Goal: Find specific page/section: Find specific page/section

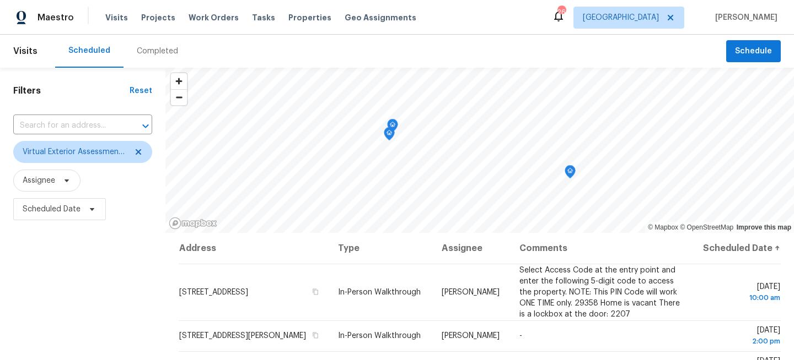
click at [87, 269] on div "Filters Reset ​ Virtual Exterior Assessment + 2 Assignee Scheduled Date" at bounding box center [82, 295] width 165 height 454
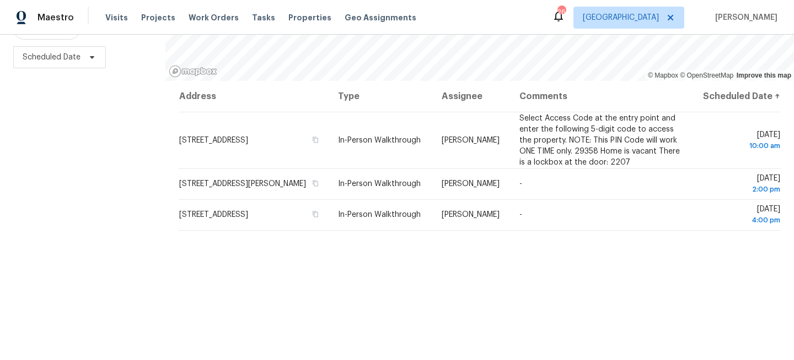
scroll to position [161, 0]
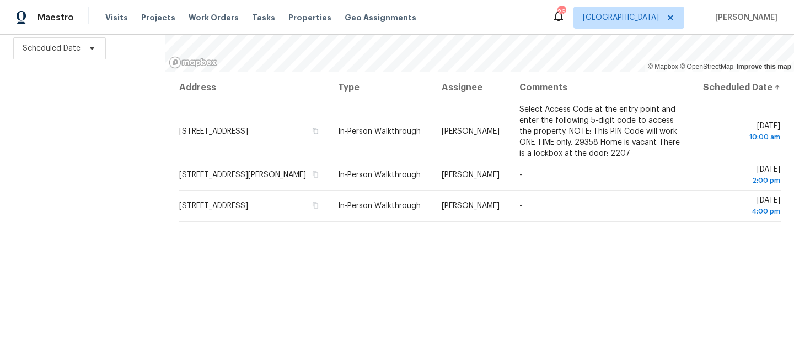
click at [112, 180] on div "Filters Reset ​ Virtual Exterior Assessment + 2 Assignee Scheduled Date" at bounding box center [82, 134] width 165 height 454
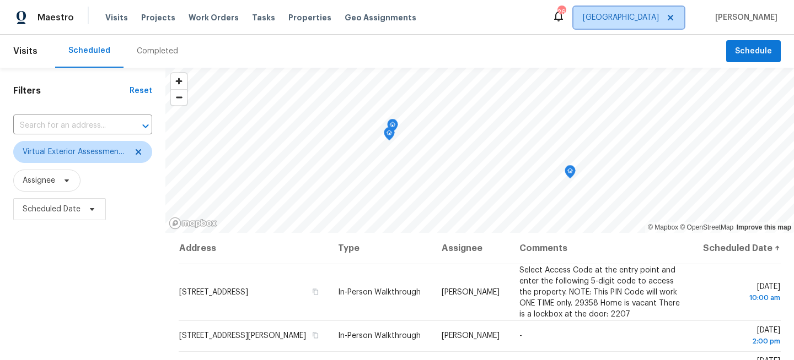
click at [650, 23] on span "Jacksonville" at bounding box center [620, 17] width 76 height 11
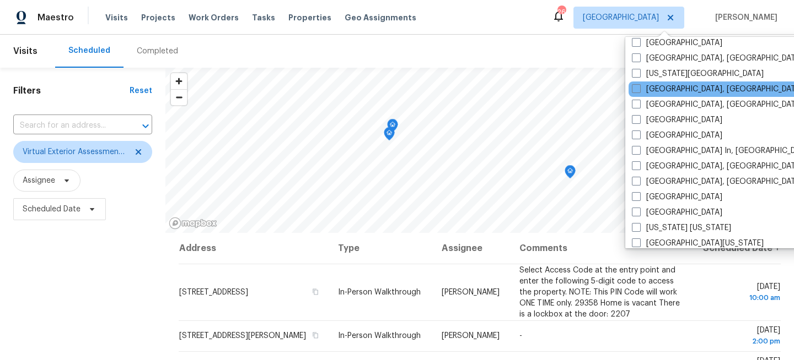
scroll to position [394, 0]
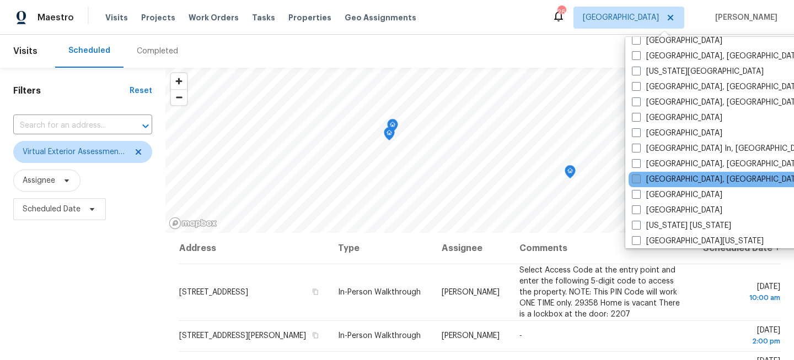
click at [645, 181] on label "Miami, FL" at bounding box center [717, 179] width 171 height 11
click at [639, 181] on input "Miami, FL" at bounding box center [635, 177] width 7 height 7
checkbox input "true"
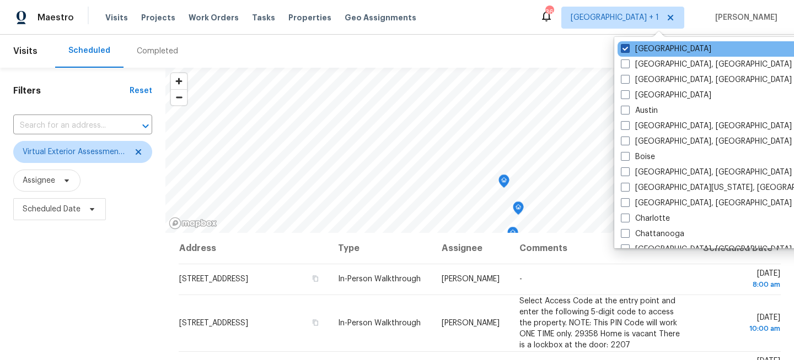
click at [654, 47] on label "Jacksonville" at bounding box center [666, 49] width 90 height 11
click at [628, 47] on input "Jacksonville" at bounding box center [624, 47] width 7 height 7
checkbox input "false"
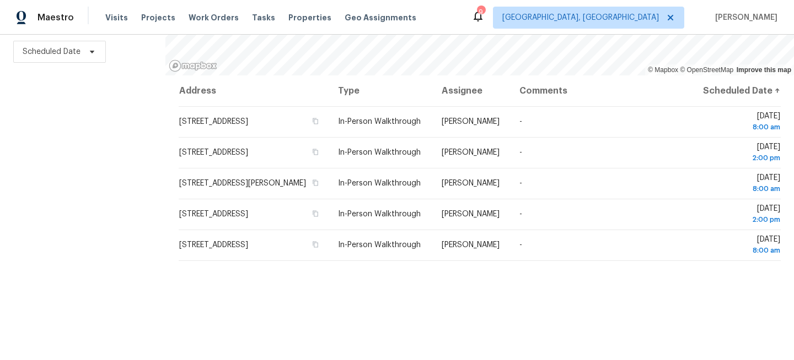
scroll to position [161, 0]
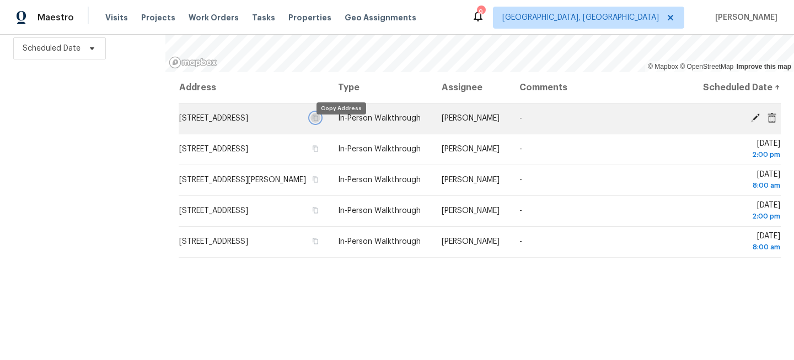
click at [319, 121] on icon "button" at bounding box center [315, 118] width 7 height 7
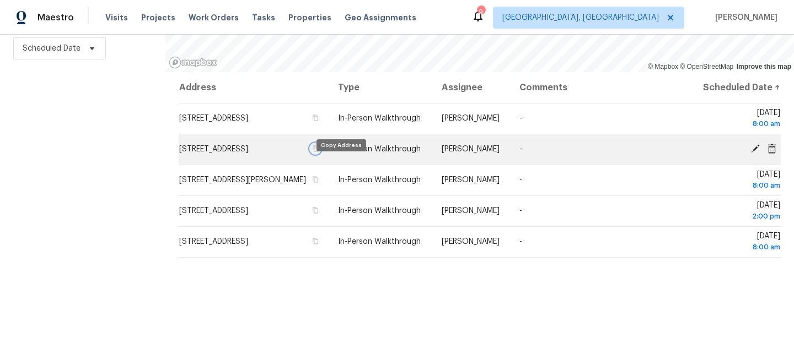
click at [319, 152] on icon "button" at bounding box center [315, 148] width 7 height 7
click at [320, 154] on button "button" at bounding box center [315, 149] width 10 height 10
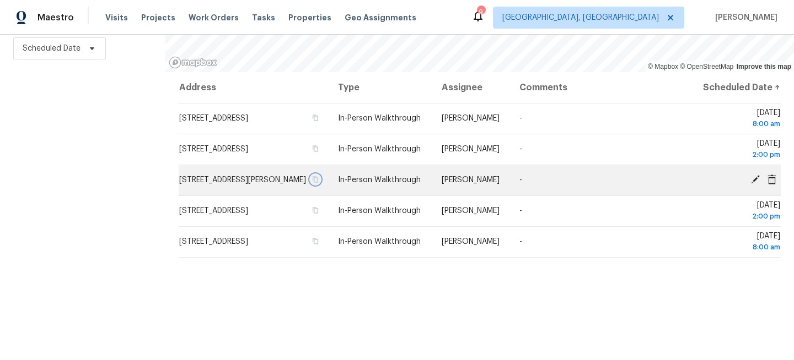
click at [319, 183] on icon "button" at bounding box center [315, 179] width 7 height 7
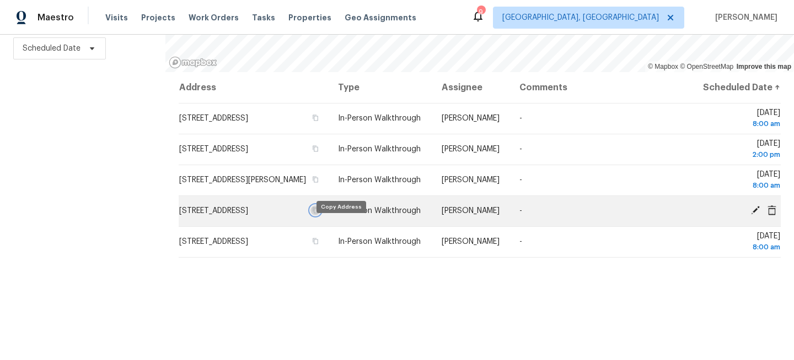
click at [319, 214] on icon "button" at bounding box center [315, 210] width 7 height 7
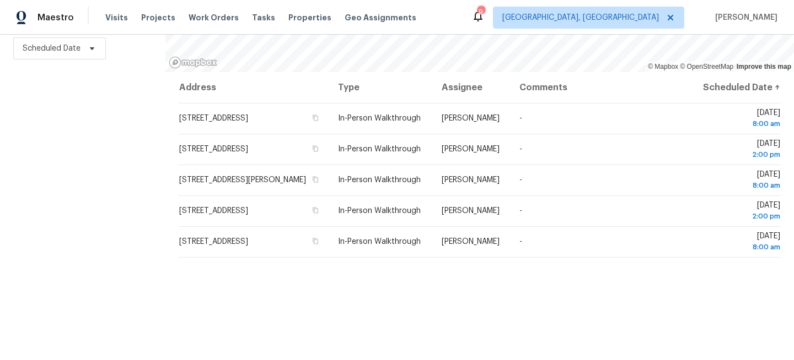
click at [104, 149] on div "Filters Reset ​ Virtual Exterior Assessment + 2 Assignee Scheduled Date" at bounding box center [82, 134] width 165 height 454
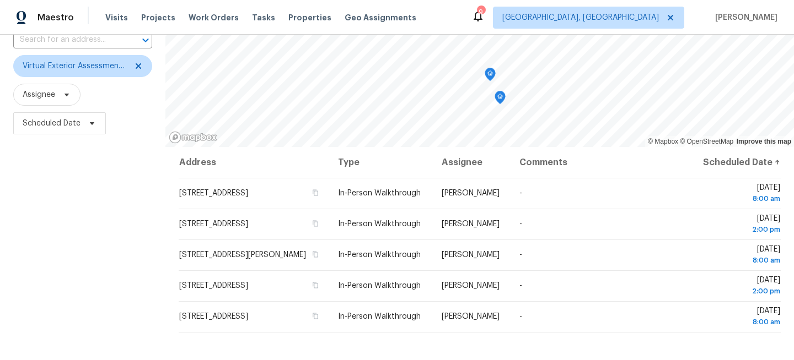
scroll to position [0, 0]
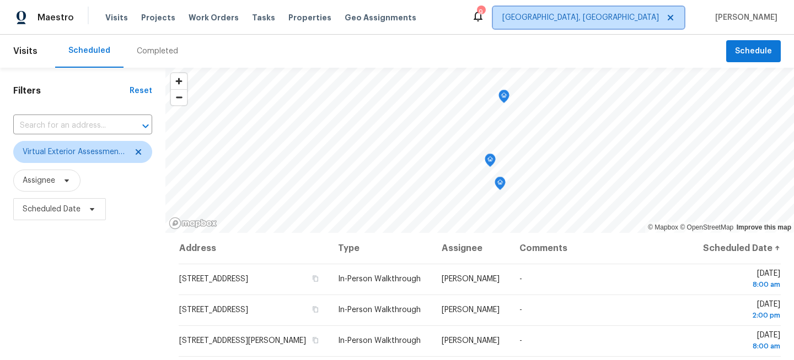
click at [652, 23] on span "Miami, FL" at bounding box center [580, 17] width 157 height 11
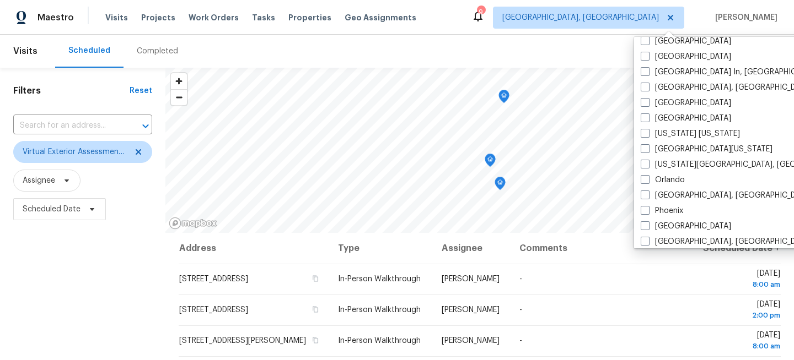
scroll to position [489, 0]
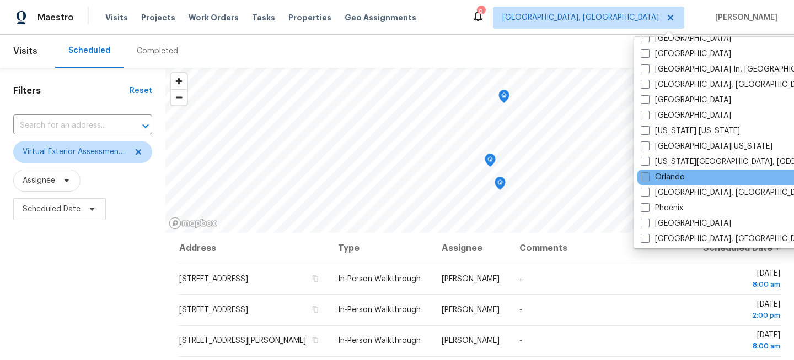
click at [643, 180] on span at bounding box center [644, 176] width 9 height 9
click at [643, 179] on input "Orlando" at bounding box center [643, 175] width 7 height 7
checkbox input "true"
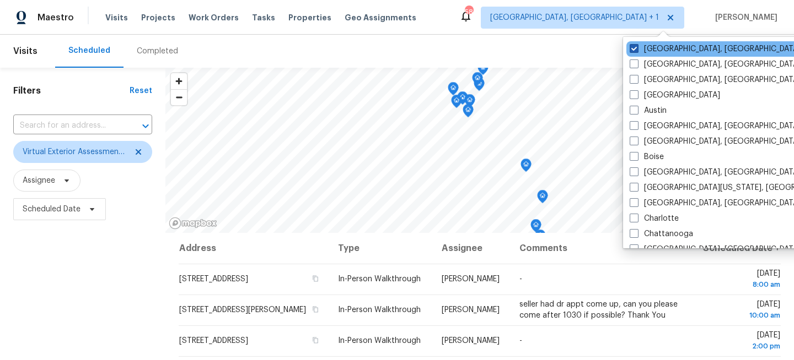
click at [653, 44] on label "[GEOGRAPHIC_DATA], [GEOGRAPHIC_DATA]" at bounding box center [714, 49] width 171 height 11
click at [637, 44] on input "[GEOGRAPHIC_DATA], [GEOGRAPHIC_DATA]" at bounding box center [632, 47] width 7 height 7
checkbox input "false"
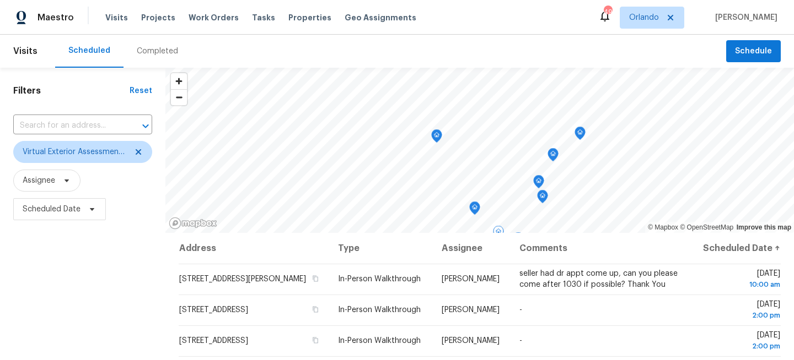
click at [97, 295] on div "Filters Reset ​ Virtual Exterior Assessment + 2 Assignee Scheduled Date" at bounding box center [82, 295] width 165 height 454
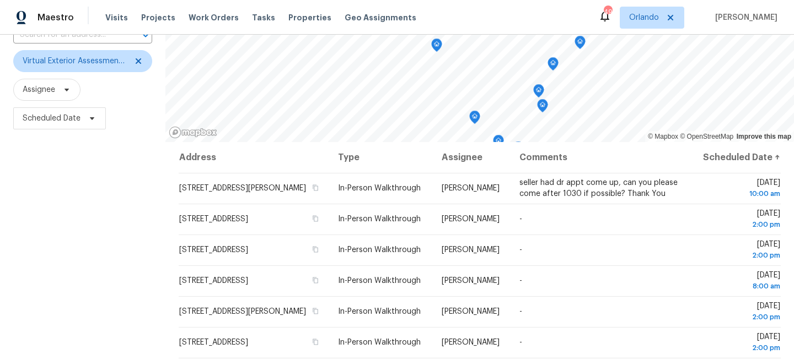
scroll to position [161, 0]
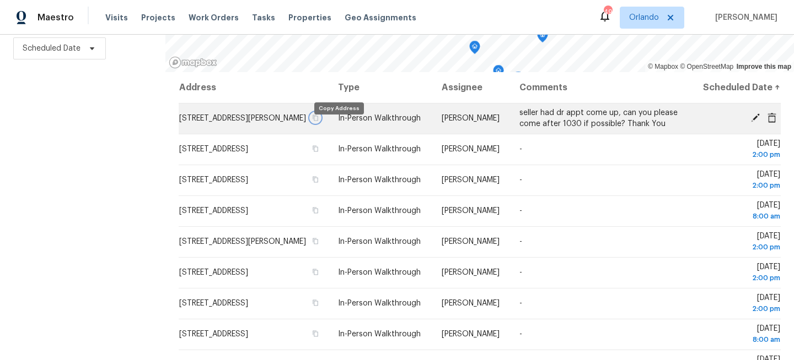
click at [320, 123] on button "button" at bounding box center [315, 118] width 10 height 10
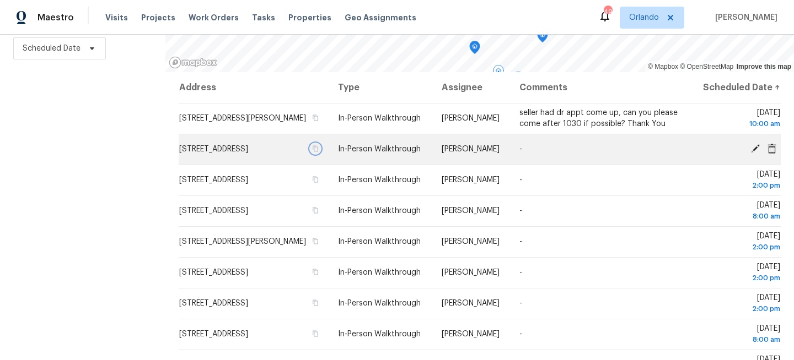
click at [319, 152] on icon "button" at bounding box center [315, 148] width 7 height 7
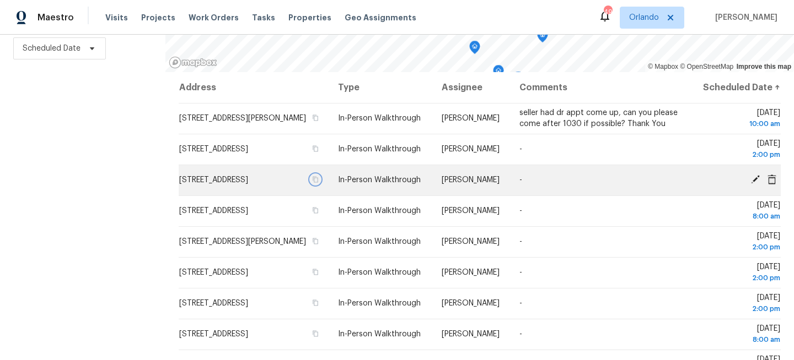
click at [320, 184] on button "button" at bounding box center [315, 180] width 10 height 10
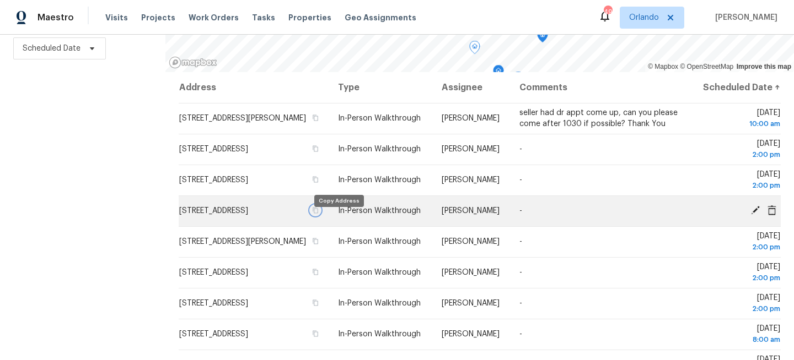
click at [319, 214] on icon "button" at bounding box center [315, 210] width 7 height 7
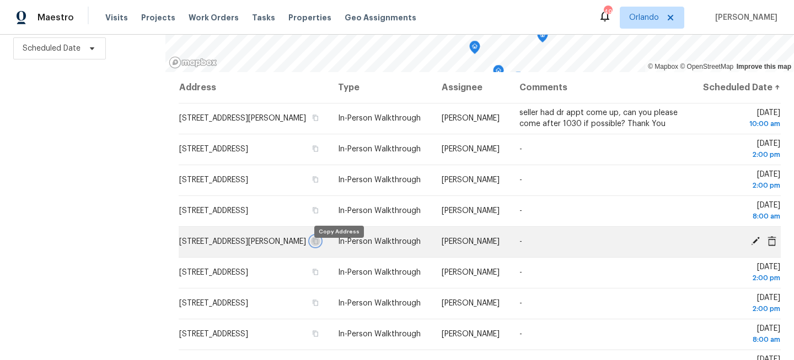
click at [319, 245] on icon "button" at bounding box center [315, 241] width 7 height 7
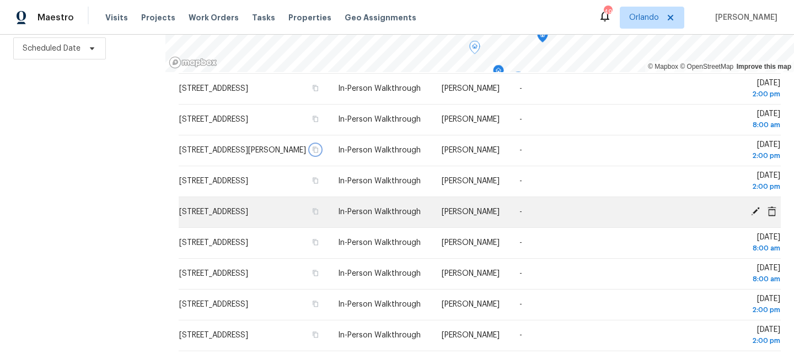
scroll to position [100, 0]
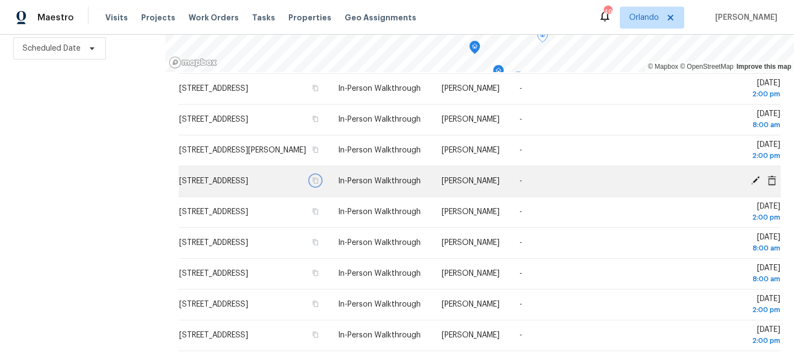
click at [319, 182] on icon "button" at bounding box center [315, 180] width 7 height 7
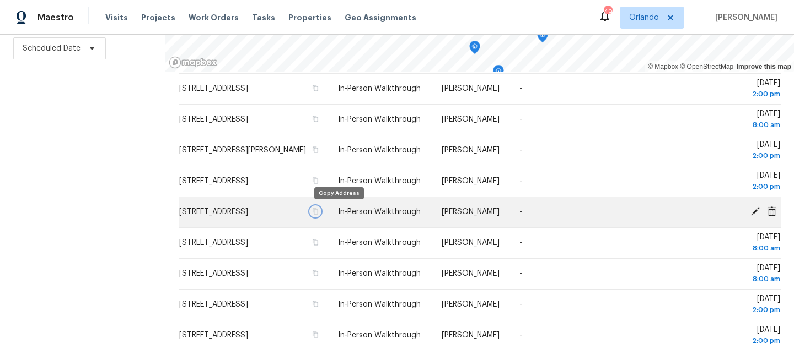
click at [319, 213] on icon "button" at bounding box center [315, 211] width 7 height 7
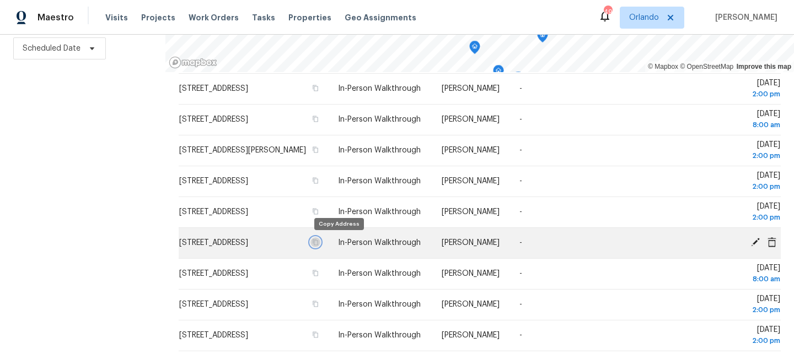
click at [319, 242] on icon "button" at bounding box center [315, 242] width 7 height 7
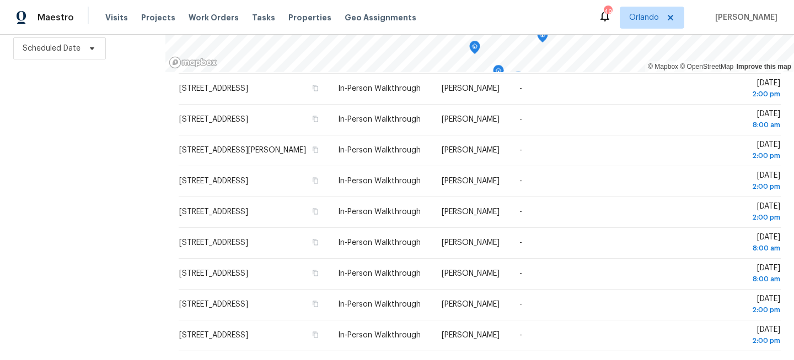
click at [86, 164] on div "Filters Reset ​ Virtual Exterior Assessment + 2 Assignee Scheduled Date" at bounding box center [82, 134] width 165 height 454
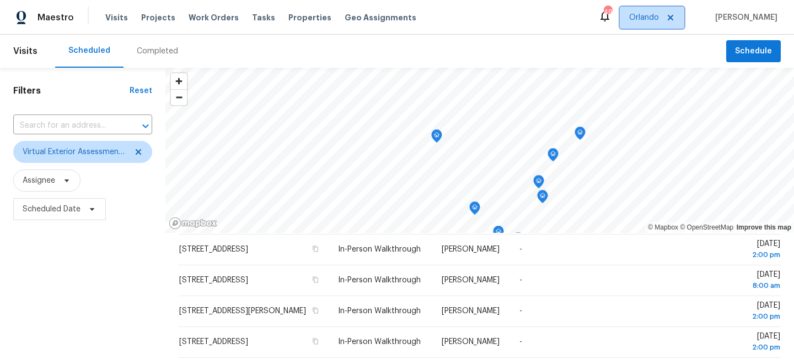
click at [659, 14] on span "Orlando" at bounding box center [644, 17] width 30 height 11
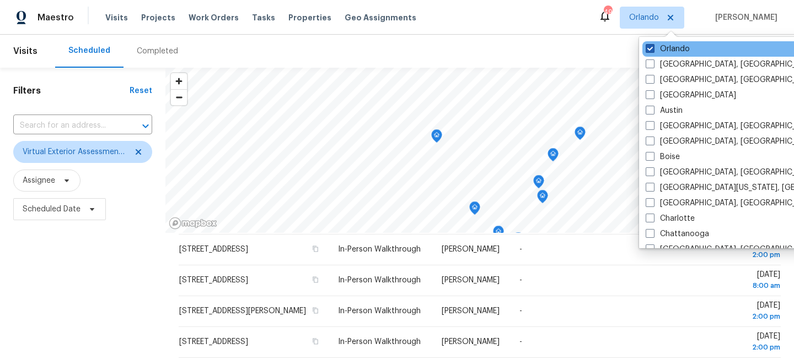
click at [662, 50] on label "Orlando" at bounding box center [667, 49] width 44 height 11
click at [652, 50] on input "Orlando" at bounding box center [648, 47] width 7 height 7
checkbox input "false"
checkbox input "true"
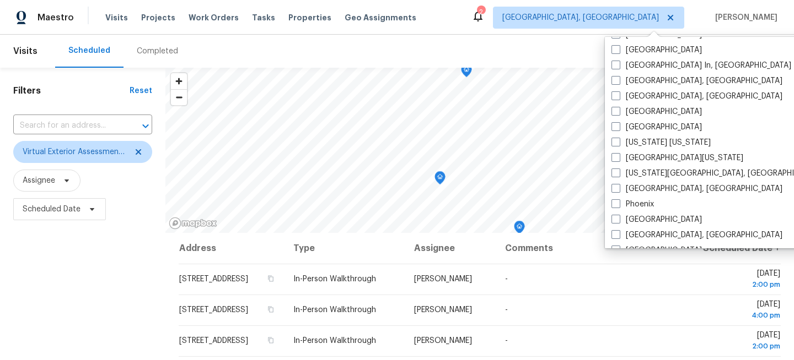
scroll to position [738, 0]
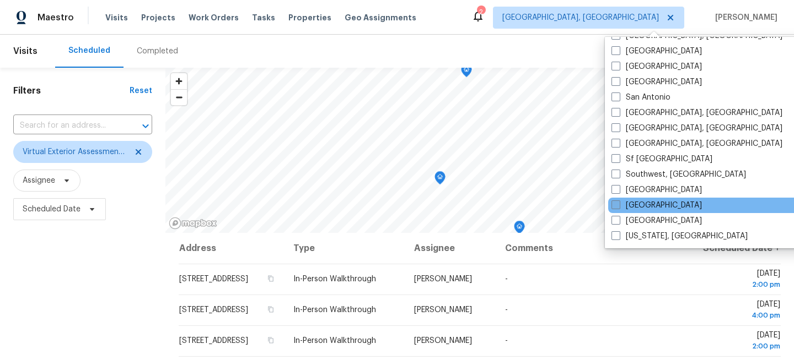
click at [634, 208] on label "[GEOGRAPHIC_DATA]" at bounding box center [656, 205] width 90 height 11
click at [618, 207] on input "[GEOGRAPHIC_DATA]" at bounding box center [614, 203] width 7 height 7
checkbox input "true"
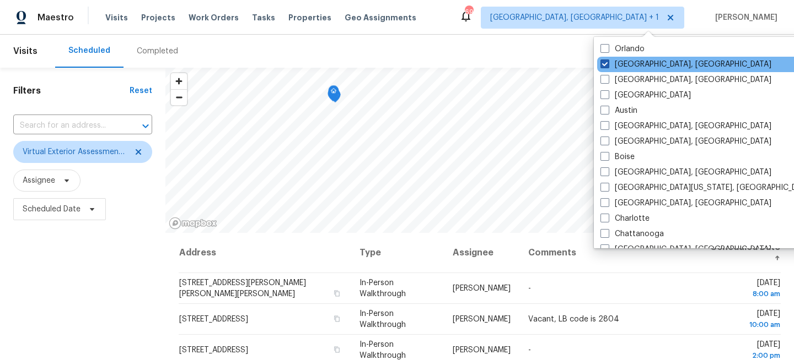
click at [638, 64] on label "Albuquerque, NM" at bounding box center [685, 64] width 171 height 11
click at [607, 64] on input "Albuquerque, NM" at bounding box center [603, 62] width 7 height 7
checkbox input "false"
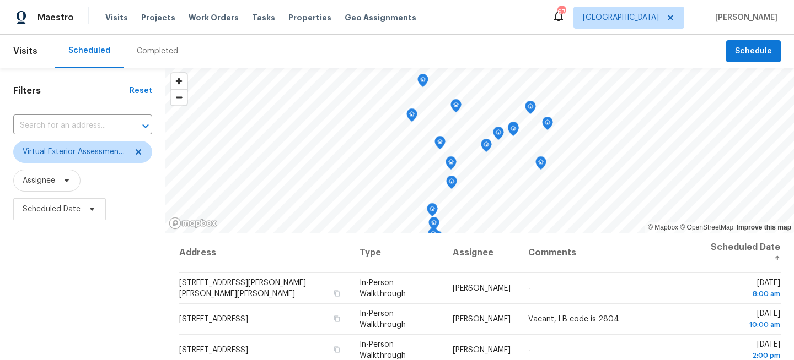
click at [95, 271] on div "Filters Reset ​ Virtual Exterior Assessment + 2 Assignee Scheduled Date" at bounding box center [82, 295] width 165 height 454
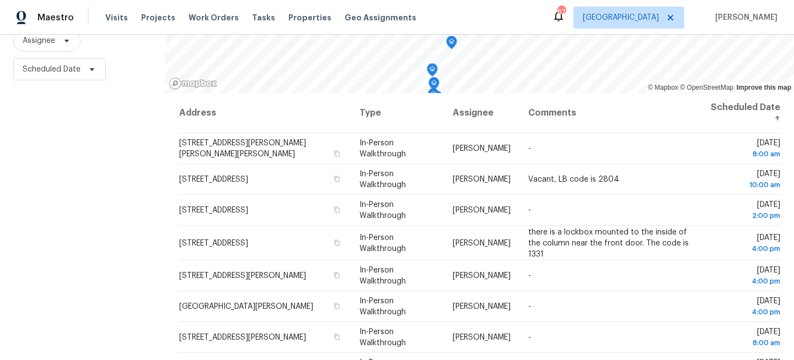
scroll to position [161, 0]
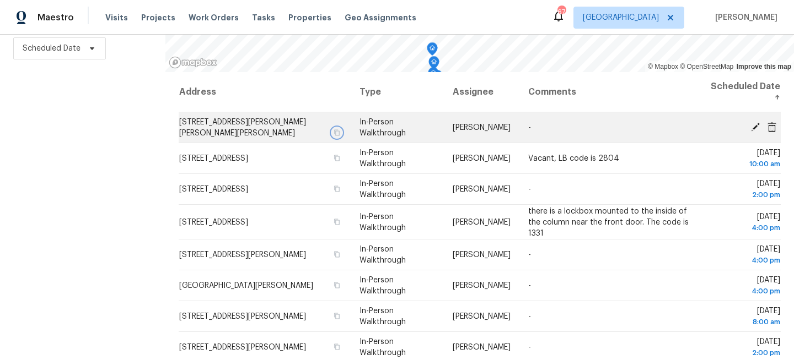
click at [339, 131] on icon "button" at bounding box center [337, 133] width 6 height 6
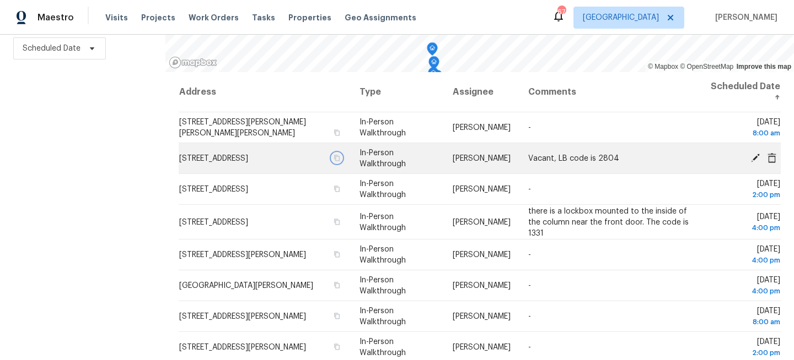
click at [340, 159] on icon "button" at bounding box center [336, 158] width 7 height 7
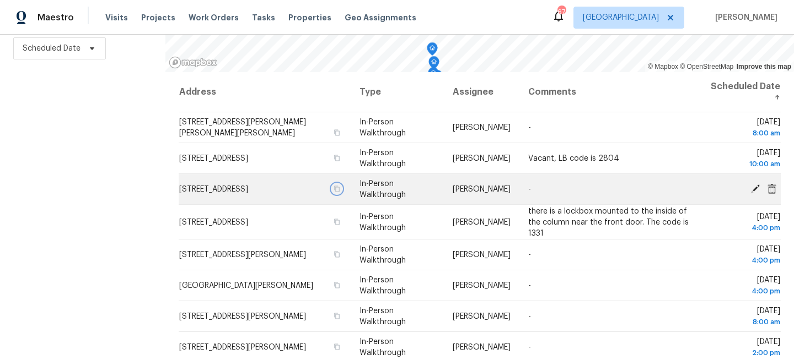
click at [339, 186] on icon "button" at bounding box center [336, 189] width 7 height 7
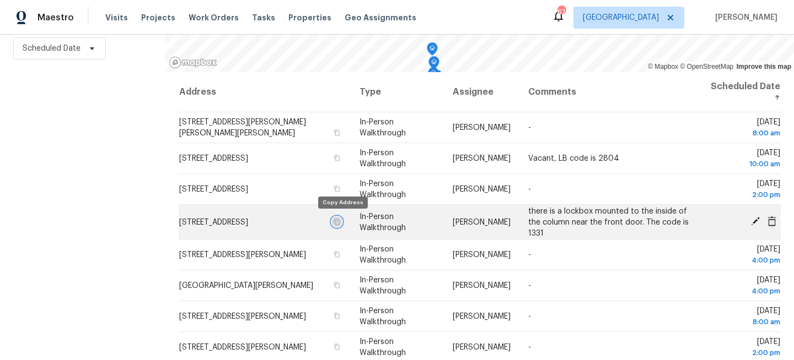
click at [339, 224] on icon "button" at bounding box center [337, 222] width 6 height 6
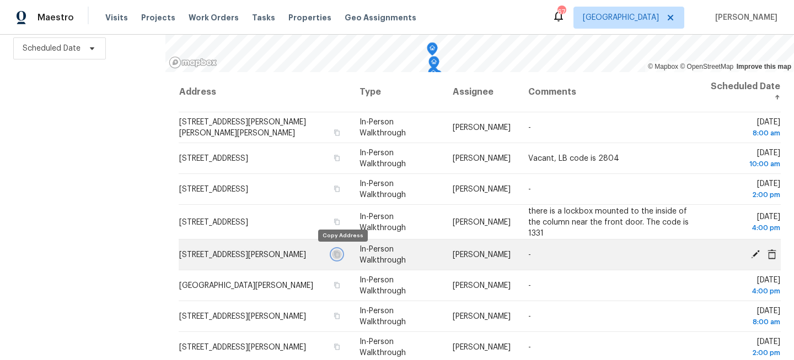
click at [340, 253] on icon "button" at bounding box center [336, 254] width 7 height 7
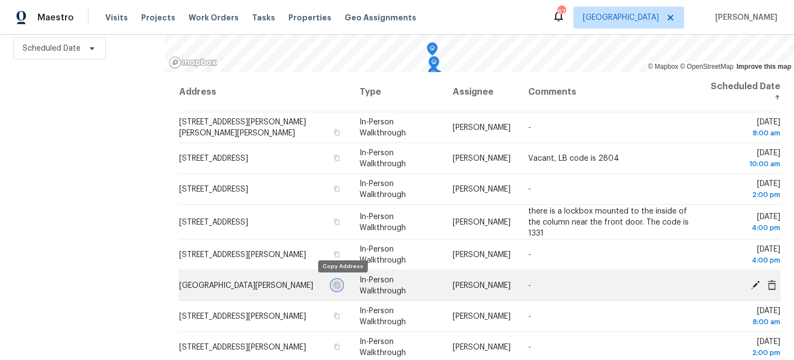
click at [340, 288] on icon "button" at bounding box center [336, 285] width 7 height 7
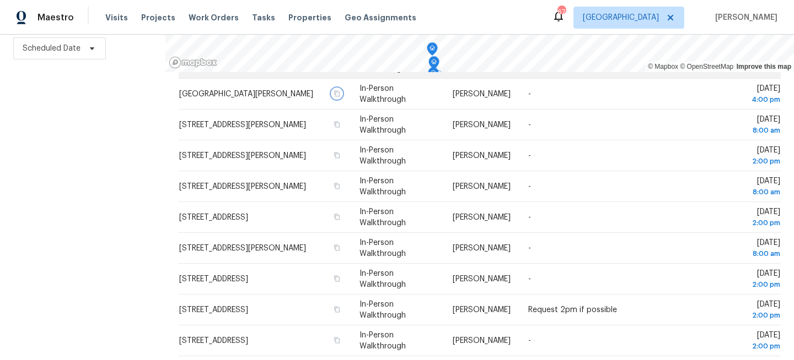
scroll to position [199, 0]
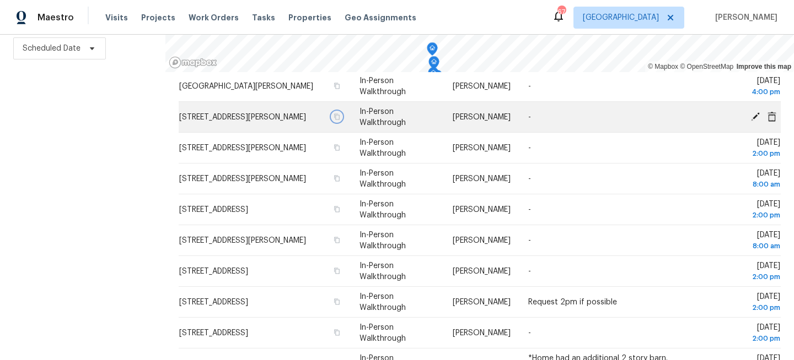
click at [340, 117] on icon "button" at bounding box center [336, 117] width 7 height 7
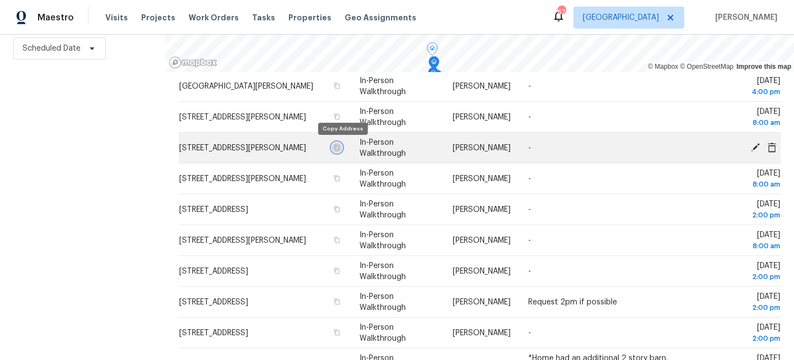
click at [340, 148] on icon "button" at bounding box center [336, 147] width 7 height 7
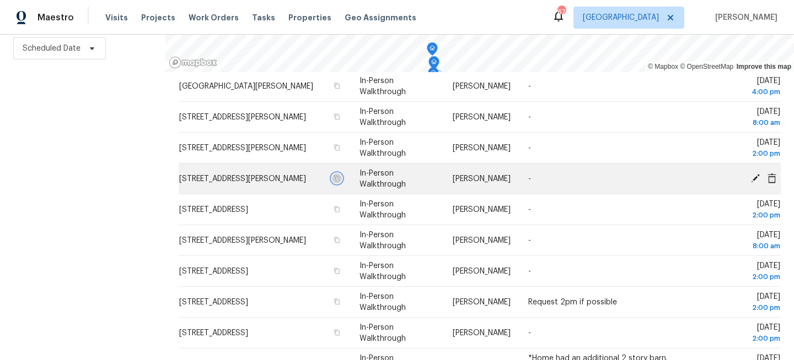
click at [340, 180] on icon "button" at bounding box center [336, 178] width 7 height 7
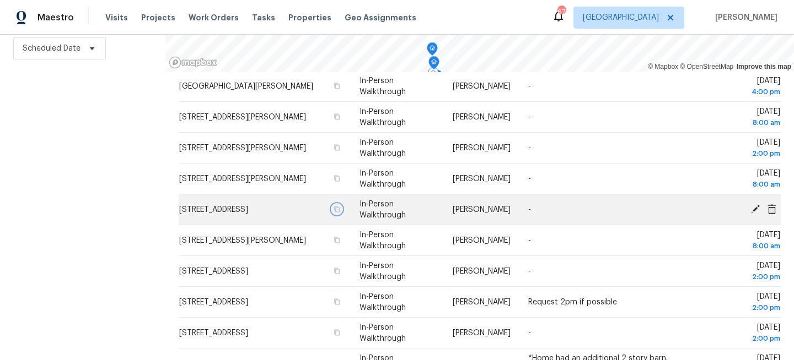
click at [339, 209] on icon "button" at bounding box center [337, 209] width 6 height 6
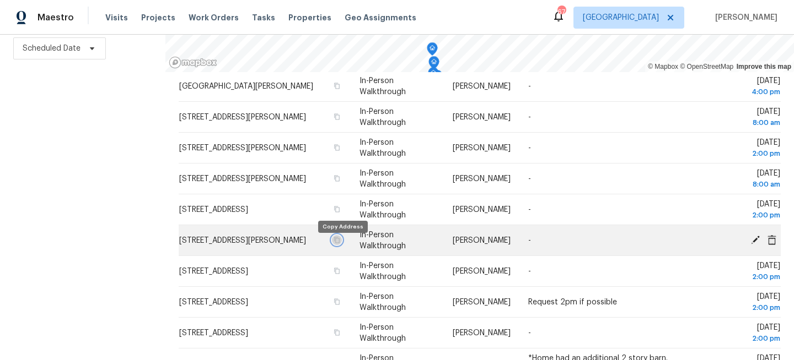
click at [339, 243] on icon "button" at bounding box center [337, 240] width 6 height 6
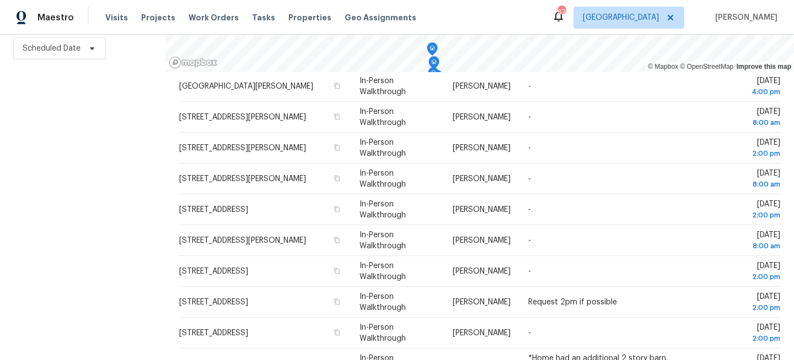
click at [112, 134] on div "Filters Reset ​ Virtual Exterior Assessment + 2 Assignee Scheduled Date" at bounding box center [82, 134] width 165 height 454
click at [56, 204] on div "Filters Reset ​ Virtual Exterior Assessment + 2 Assignee Scheduled Date" at bounding box center [82, 134] width 165 height 454
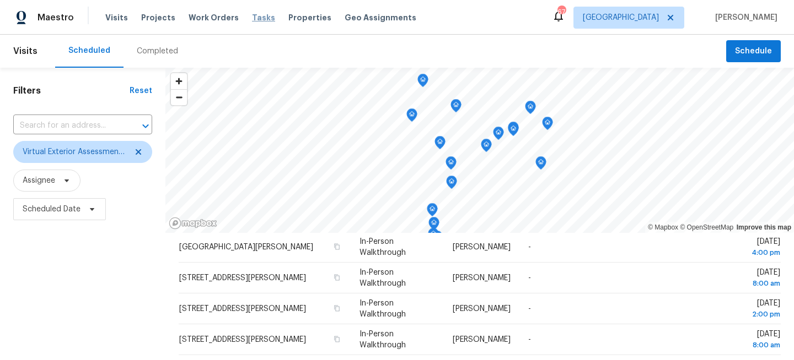
click at [252, 17] on span "Tasks" at bounding box center [263, 18] width 23 height 8
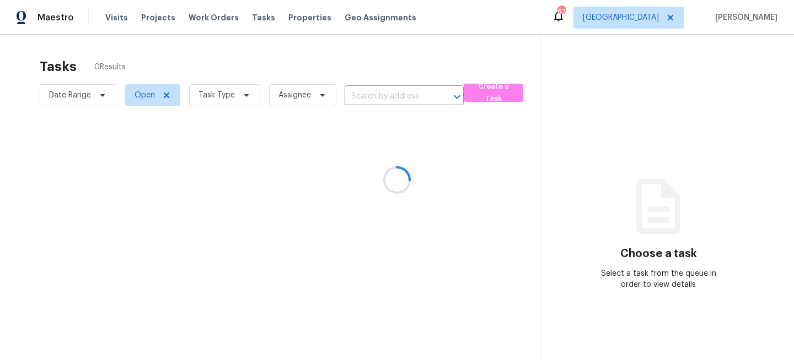
click at [223, 100] on div at bounding box center [397, 180] width 794 height 360
click at [236, 96] on div at bounding box center [397, 180] width 794 height 360
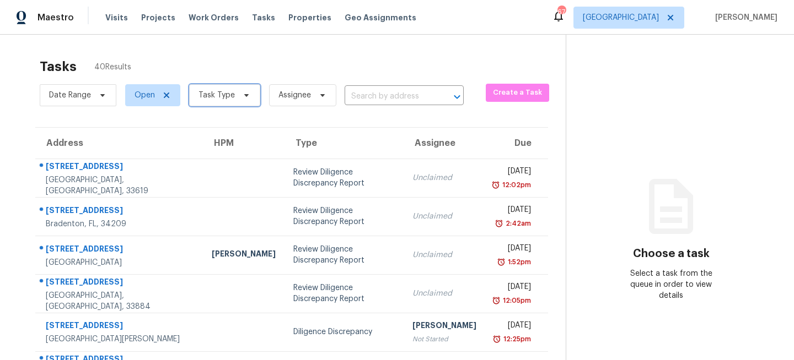
click at [239, 96] on span at bounding box center [245, 95] width 12 height 9
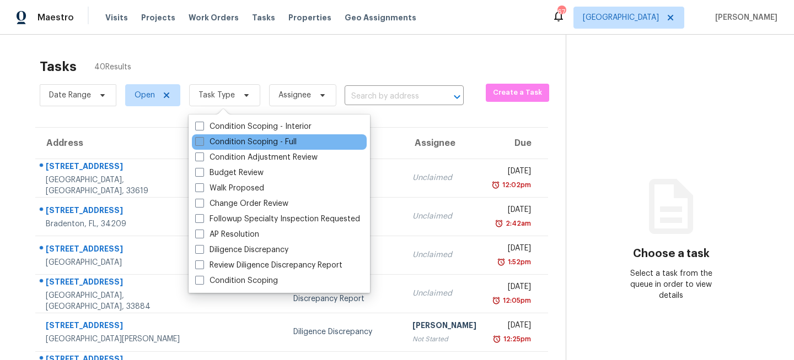
click at [223, 141] on label "Condition Scoping - Full" at bounding box center [245, 142] width 101 height 11
click at [202, 141] on input "Condition Scoping - Full" at bounding box center [198, 140] width 7 height 7
checkbox input "true"
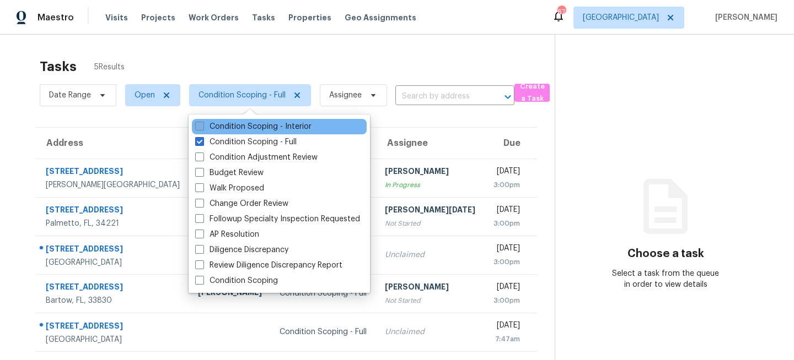
click at [244, 129] on label "Condition Scoping - Interior" at bounding box center [253, 126] width 116 height 11
click at [202, 128] on input "Condition Scoping - Interior" at bounding box center [198, 124] width 7 height 7
checkbox input "true"
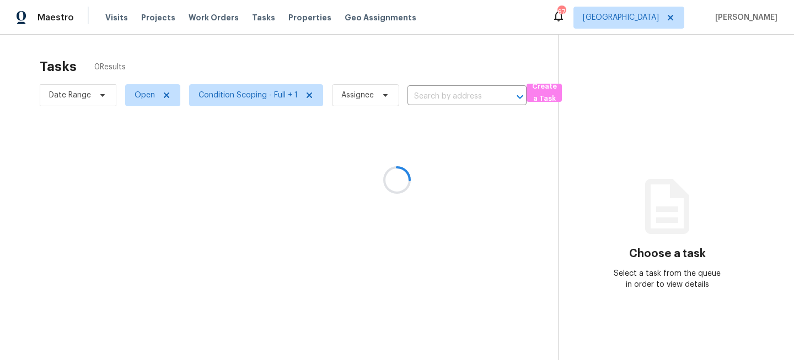
click at [299, 48] on div at bounding box center [397, 180] width 794 height 360
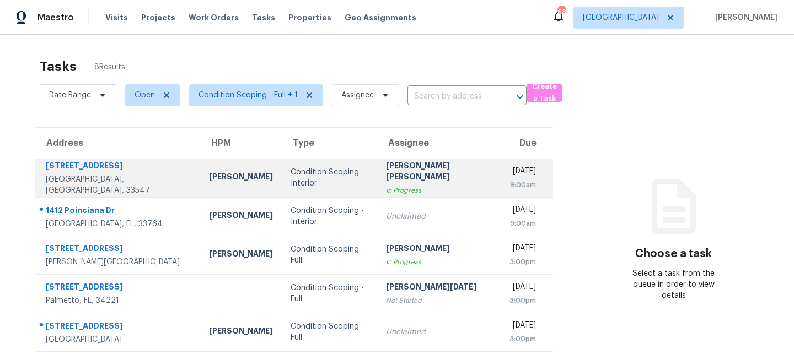
click at [314, 181] on div "Condition Scoping - Interior" at bounding box center [329, 178] width 78 height 22
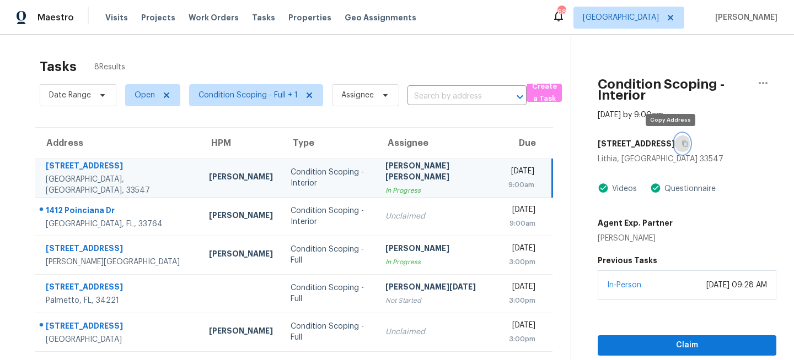
click at [682, 143] on icon "button" at bounding box center [685, 144] width 6 height 6
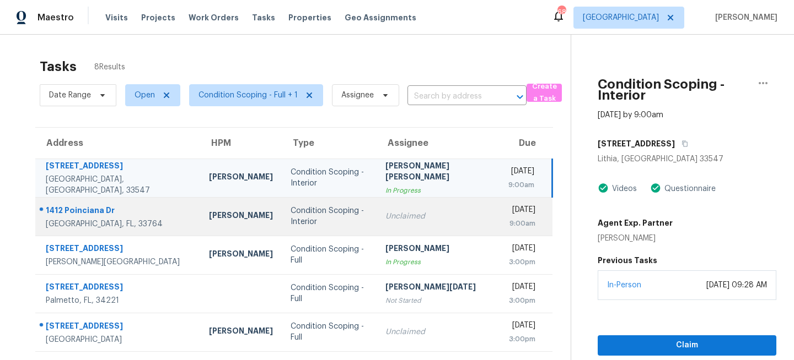
click at [508, 215] on div "[DATE]" at bounding box center [521, 211] width 27 height 14
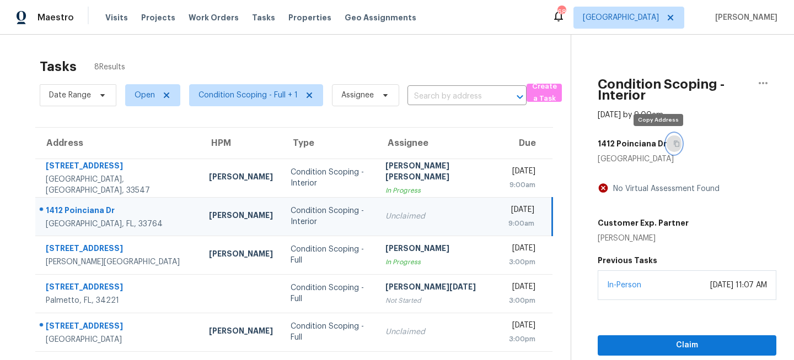
click at [673, 144] on icon "button" at bounding box center [676, 144] width 7 height 7
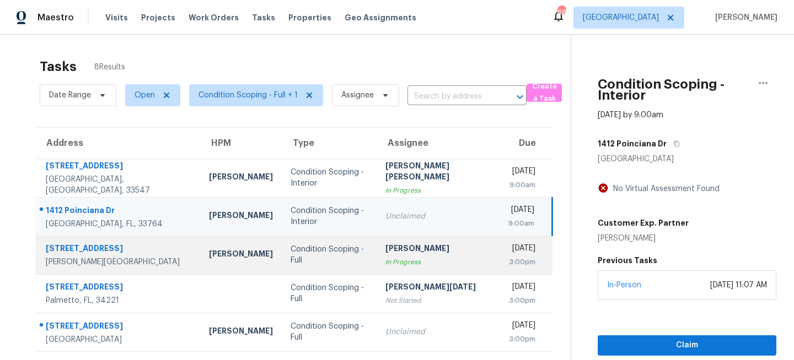
click at [392, 254] on div "[PERSON_NAME]" at bounding box center [437, 250] width 105 height 14
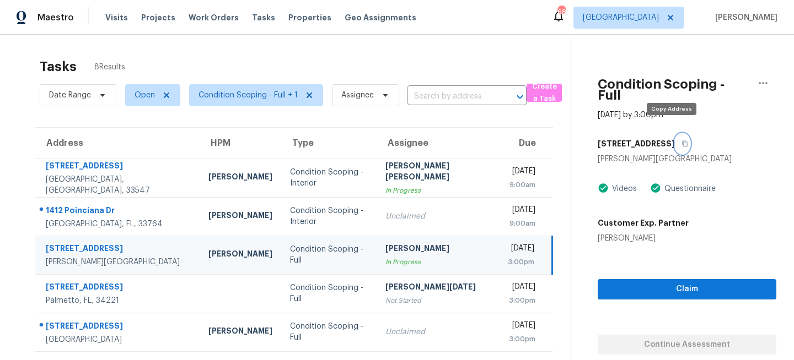
click at [681, 141] on icon "button" at bounding box center [684, 144] width 7 height 7
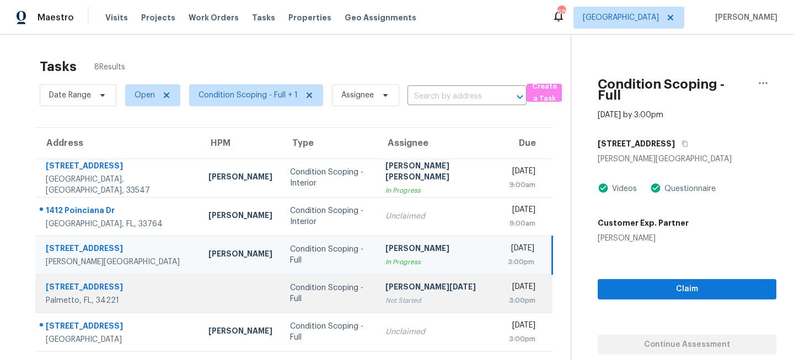
click at [385, 295] on div "Not Started" at bounding box center [437, 300] width 105 height 11
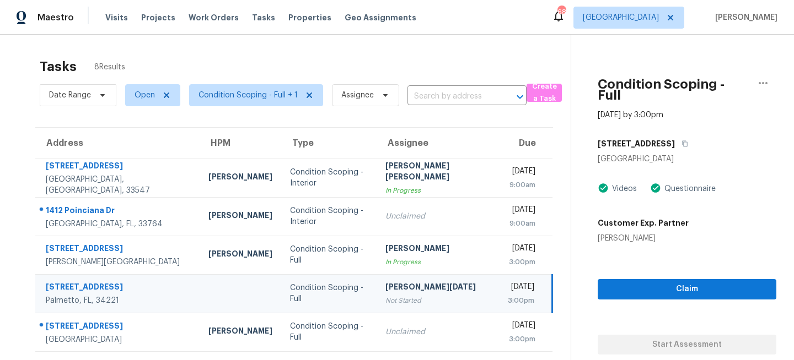
click at [679, 134] on div "[STREET_ADDRESS]" at bounding box center [686, 144] width 179 height 20
click at [681, 141] on icon "button" at bounding box center [684, 144] width 7 height 7
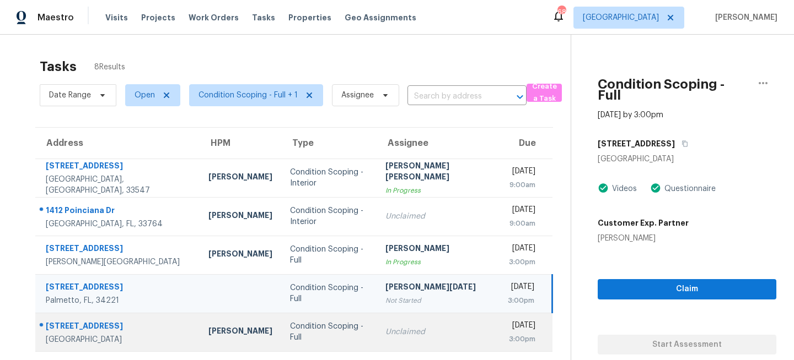
click at [376, 330] on td "Unclaimed" at bounding box center [437, 332] width 123 height 39
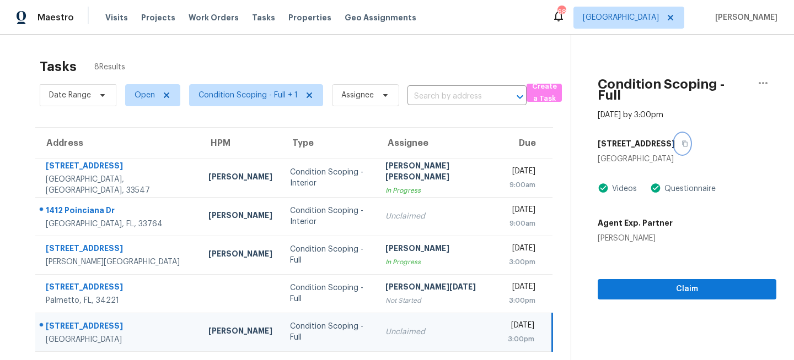
click at [682, 141] on icon "button" at bounding box center [685, 144] width 6 height 6
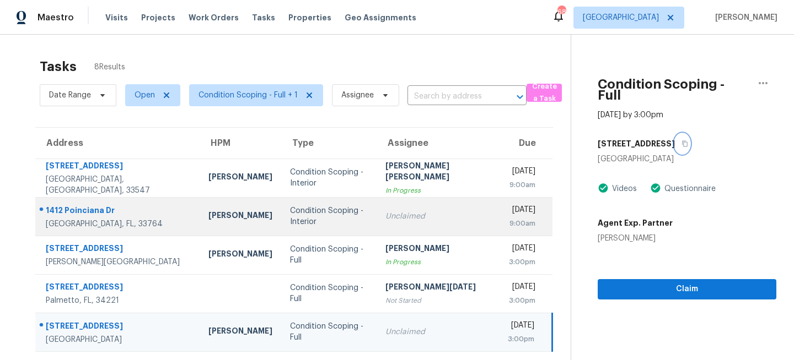
scroll to position [116, 0]
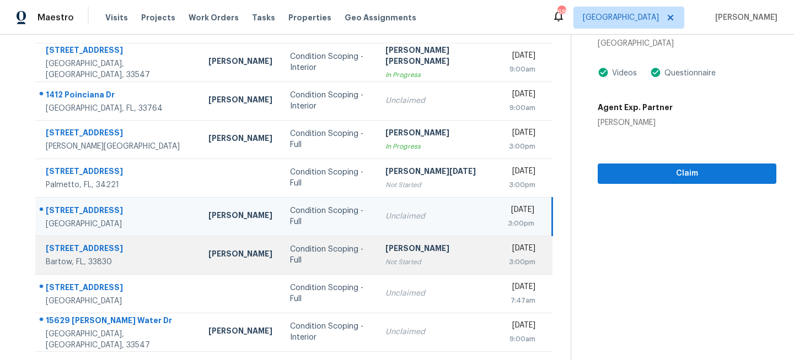
click at [341, 256] on div "Condition Scoping - Full" at bounding box center [328, 255] width 77 height 22
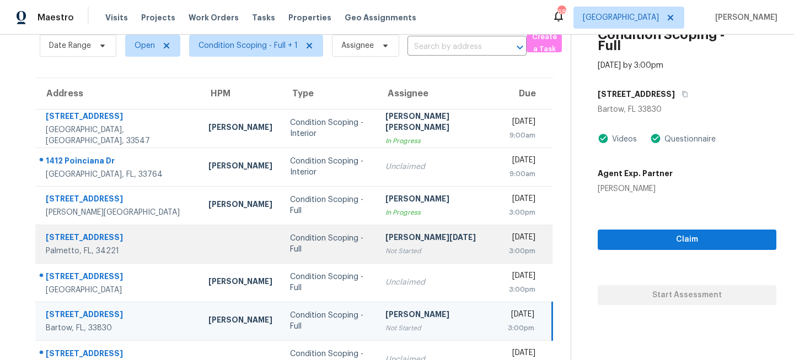
scroll to position [0, 0]
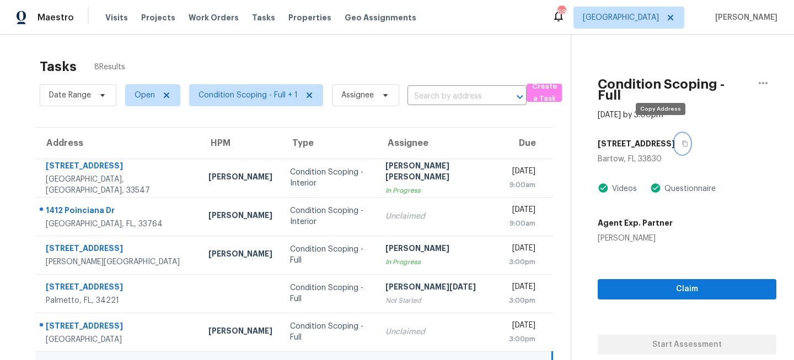
click at [681, 141] on icon "button" at bounding box center [684, 144] width 7 height 7
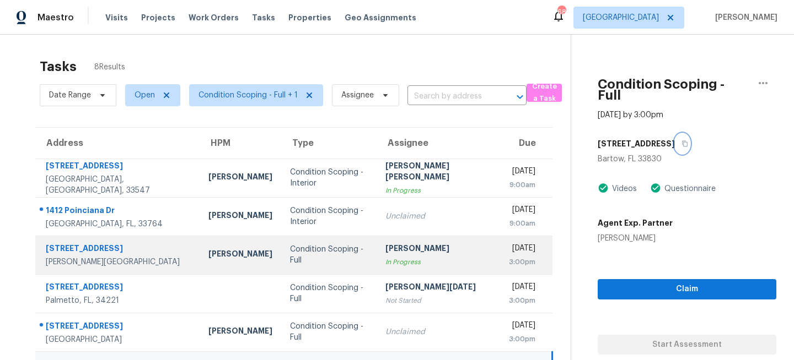
scroll to position [116, 0]
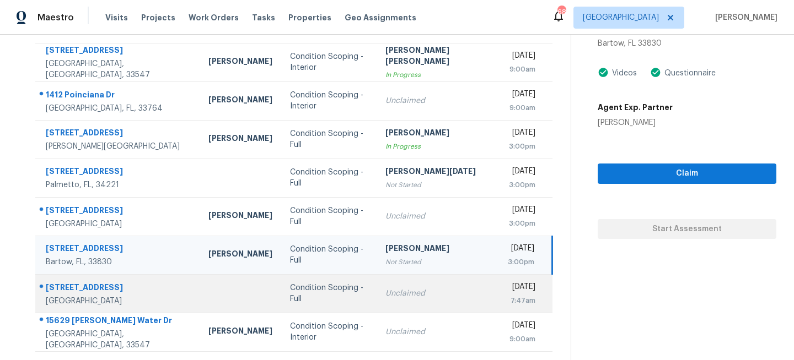
click at [281, 301] on td "Condition Scoping - Full" at bounding box center [328, 293] width 95 height 39
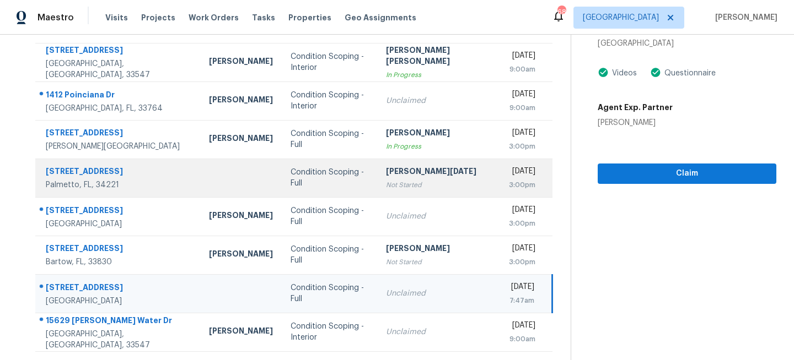
scroll to position [0, 0]
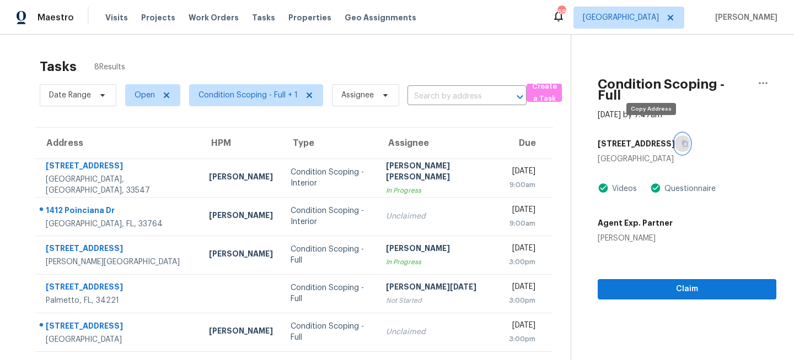
click at [682, 141] on icon "button" at bounding box center [685, 144] width 6 height 6
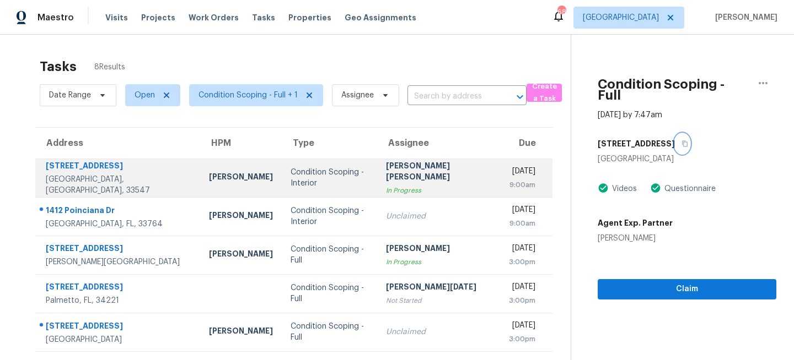
scroll to position [116, 0]
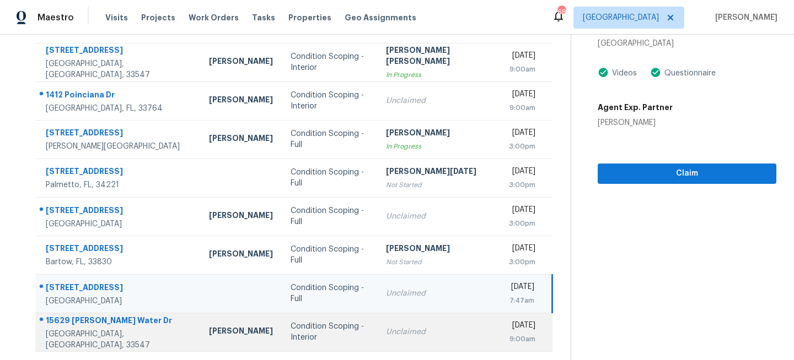
click at [390, 339] on td "Unclaimed" at bounding box center [438, 332] width 123 height 39
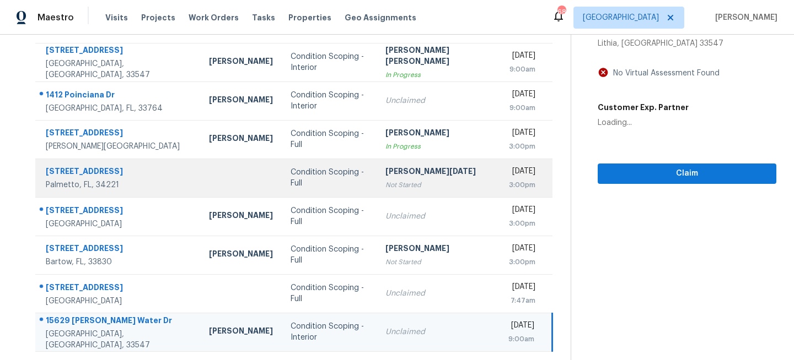
scroll to position [0, 0]
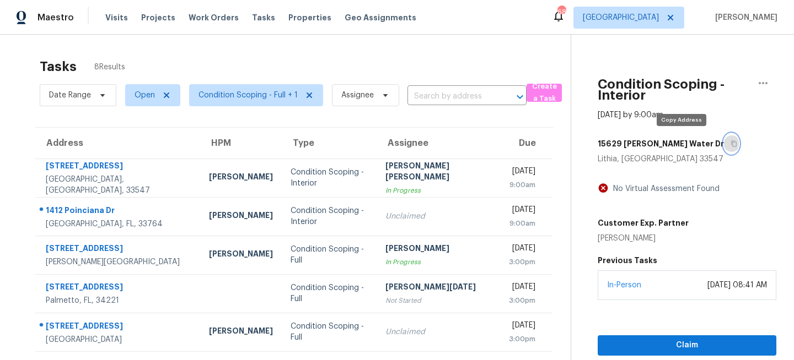
click at [730, 144] on icon "button" at bounding box center [733, 144] width 7 height 7
click at [108, 20] on span "Visits" at bounding box center [116, 17] width 23 height 11
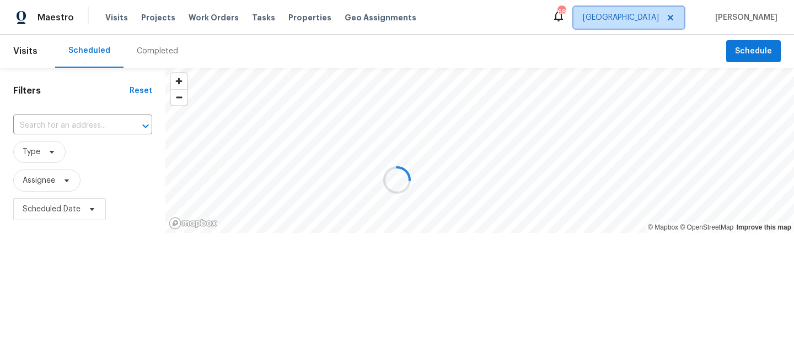
click at [659, 15] on span "[GEOGRAPHIC_DATA]" at bounding box center [620, 17] width 76 height 11
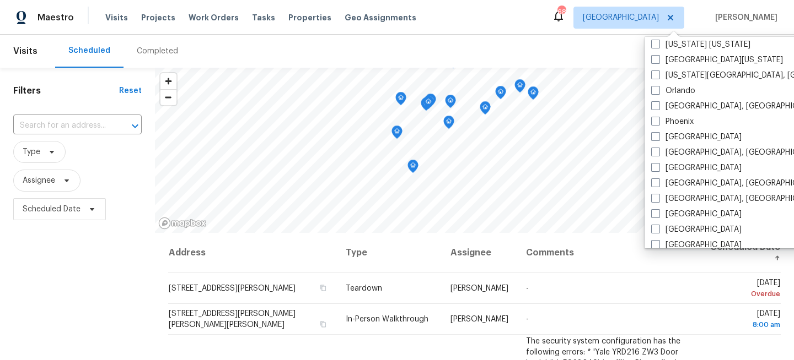
scroll to position [592, 0]
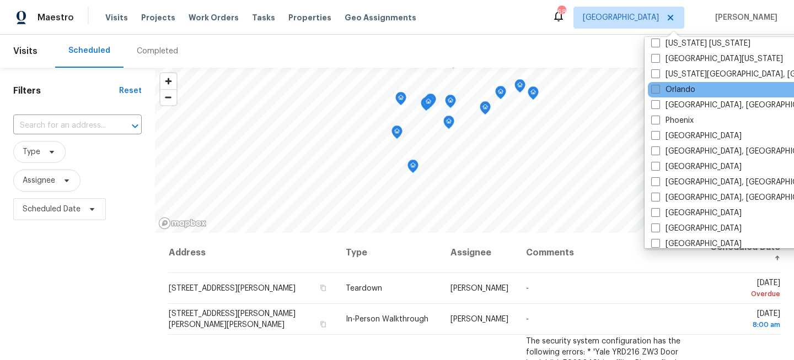
click at [666, 87] on label "Orlando" at bounding box center [673, 89] width 44 height 11
click at [658, 87] on input "Orlando" at bounding box center [654, 87] width 7 height 7
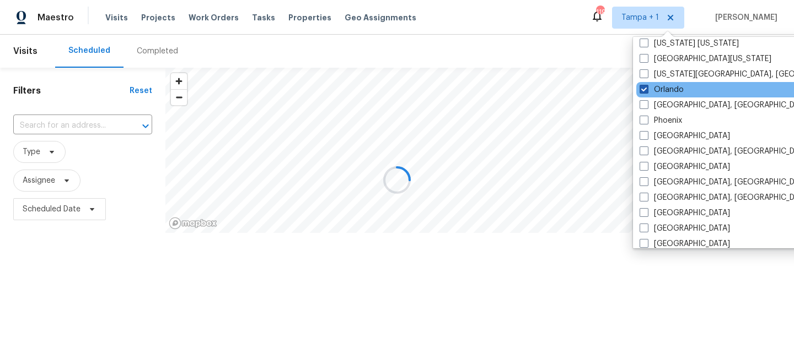
click at [666, 87] on label "Orlando" at bounding box center [661, 89] width 44 height 11
click at [646, 87] on input "Orlando" at bounding box center [642, 87] width 7 height 7
checkbox input "false"
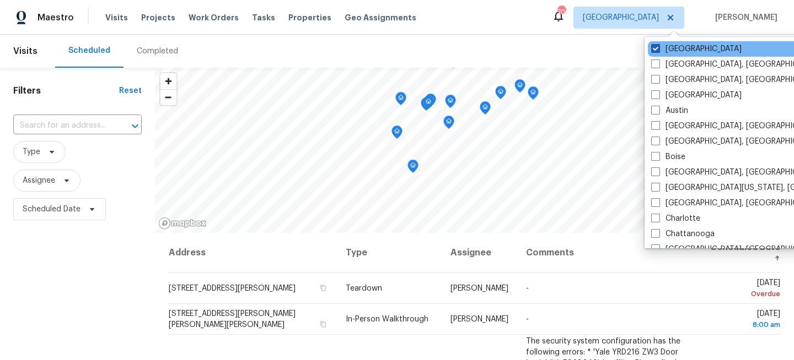
click at [668, 50] on label "[GEOGRAPHIC_DATA]" at bounding box center [696, 49] width 90 height 11
click at [658, 50] on input "[GEOGRAPHIC_DATA]" at bounding box center [654, 47] width 7 height 7
checkbox input "false"
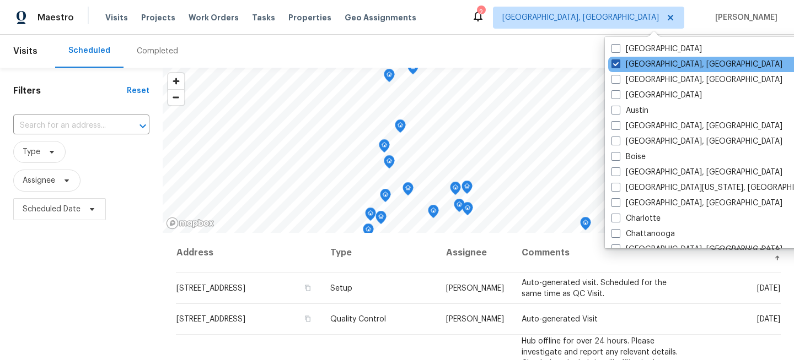
click at [634, 66] on label "Albuquerque, NM" at bounding box center [696, 64] width 171 height 11
click at [618, 66] on input "Albuquerque, NM" at bounding box center [614, 62] width 7 height 7
checkbox input "true"
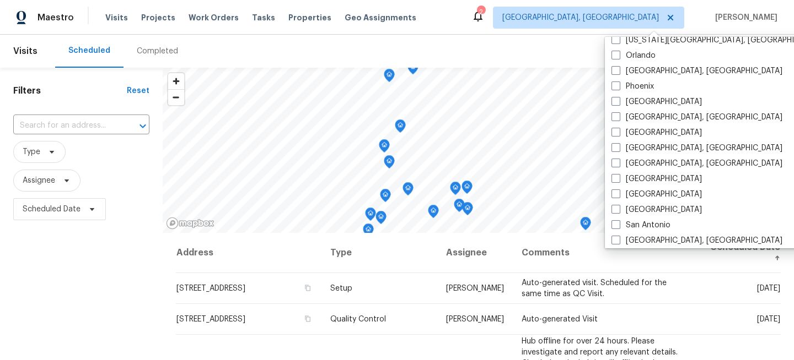
scroll to position [614, 0]
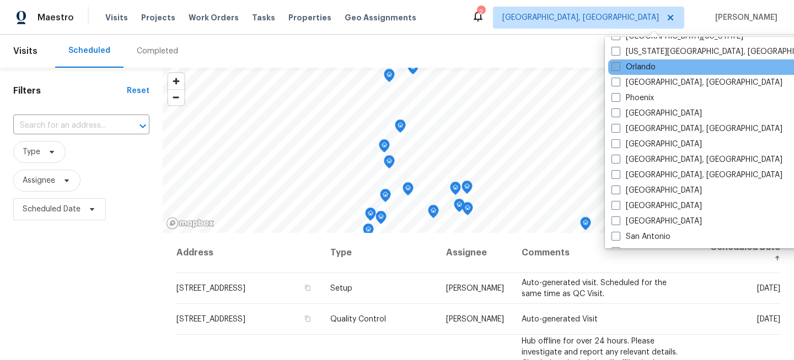
click at [622, 63] on label "Orlando" at bounding box center [633, 67] width 44 height 11
click at [618, 63] on input "Orlando" at bounding box center [614, 65] width 7 height 7
checkbox input "true"
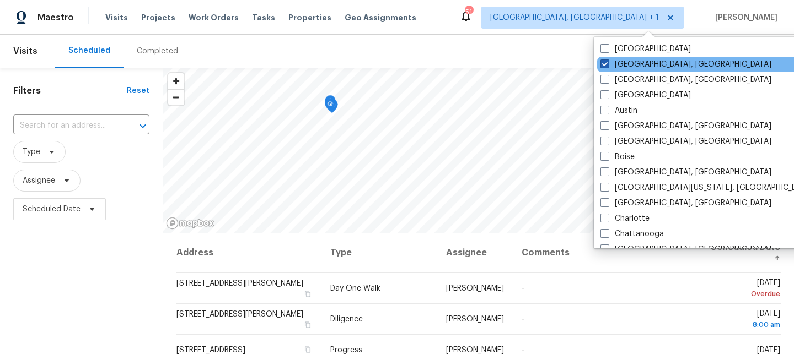
click at [619, 63] on label "Albuquerque, NM" at bounding box center [685, 64] width 171 height 11
click at [607, 63] on input "Albuquerque, NM" at bounding box center [603, 62] width 7 height 7
checkbox input "false"
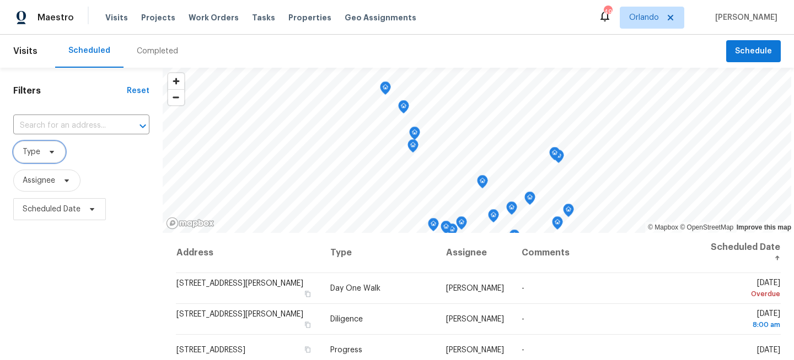
click at [54, 155] on icon at bounding box center [51, 152] width 9 height 9
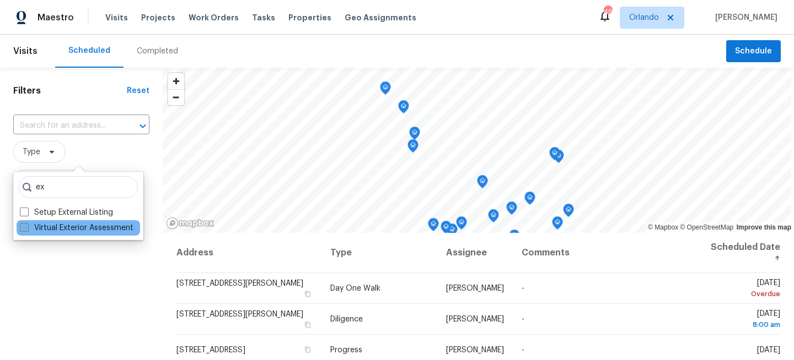
type input "ex"
click at [49, 226] on label "Virtual Exterior Assessment" at bounding box center [77, 228] width 114 height 11
click at [27, 226] on input "Virtual Exterior Assessment" at bounding box center [23, 226] width 7 height 7
checkbox input "true"
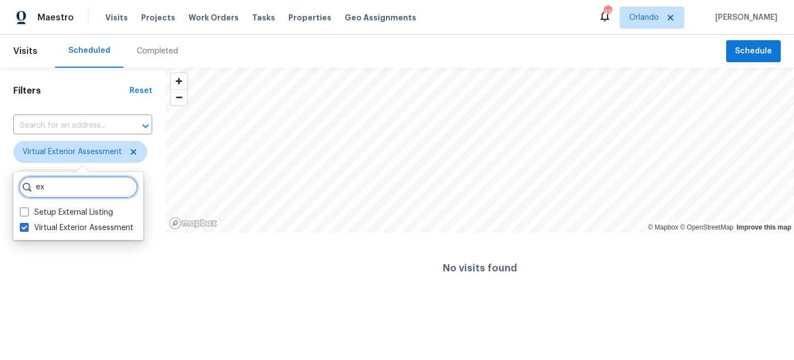
click at [74, 182] on input "ex" at bounding box center [78, 187] width 119 height 22
type input "e"
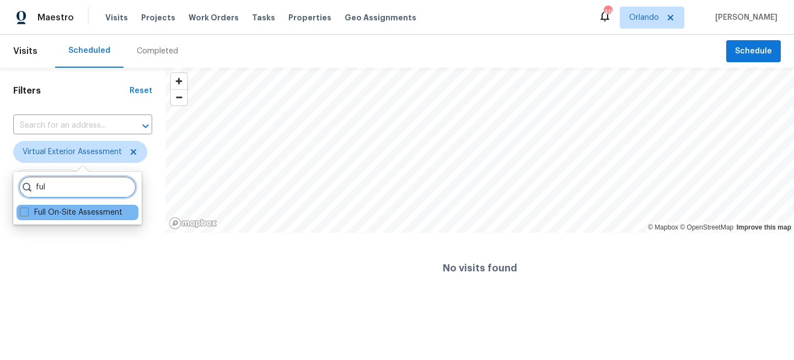
type input "ful"
click at [50, 219] on div "Full On-Site Assessment" at bounding box center [78, 212] width 122 height 15
click at [68, 185] on input "ful" at bounding box center [77, 187] width 117 height 22
click at [37, 215] on label "Full On-Site Assessment" at bounding box center [71, 212] width 103 height 11
click at [27, 214] on input "Full On-Site Assessment" at bounding box center [23, 210] width 7 height 7
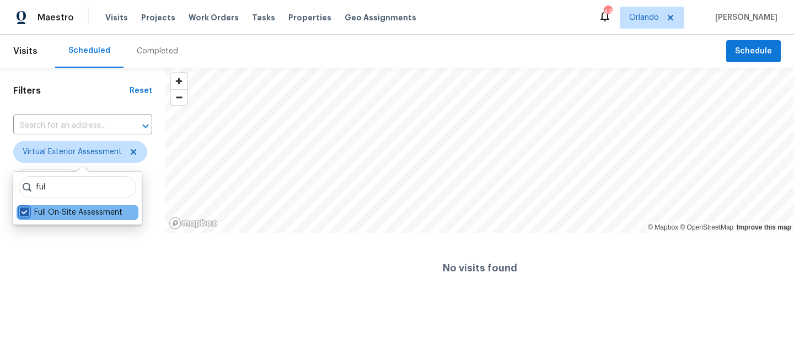
checkbox input "true"
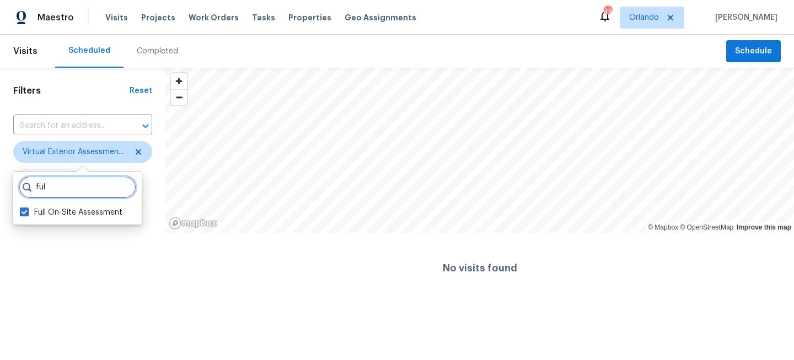
click at [72, 182] on input "ful" at bounding box center [77, 187] width 117 height 22
type input "f"
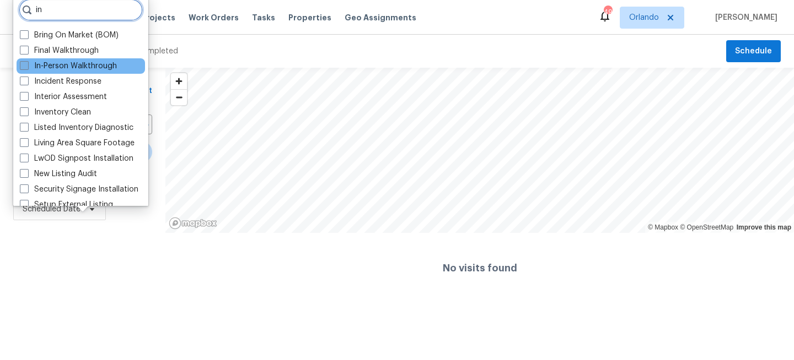
type input "in"
click at [67, 69] on label "In-Person Walkthrough" at bounding box center [68, 66] width 97 height 11
click at [27, 68] on input "In-Person Walkthrough" at bounding box center [23, 64] width 7 height 7
checkbox input "true"
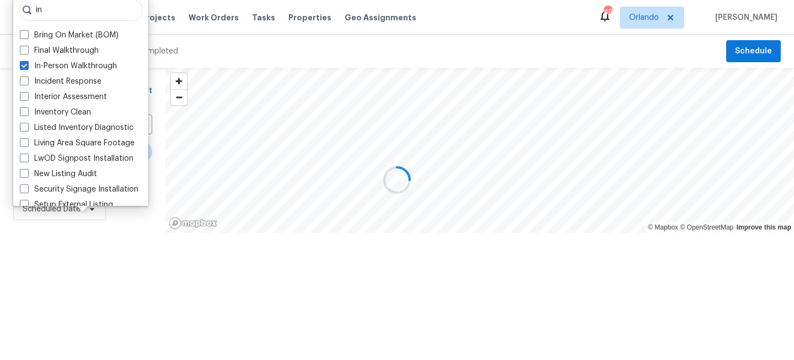
click at [104, 263] on div at bounding box center [397, 180] width 794 height 360
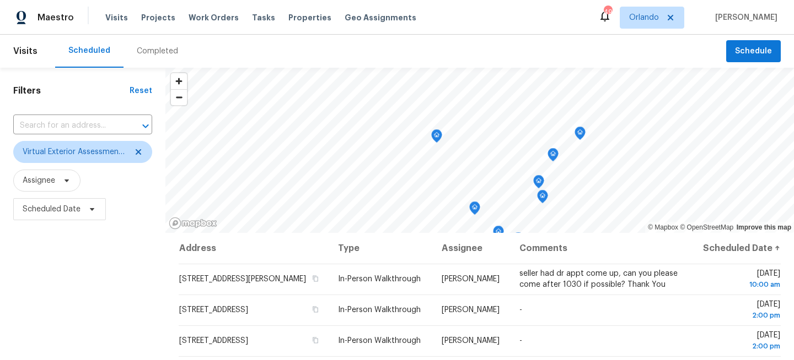
click at [74, 276] on div "Filters Reset ​ Virtual Exterior Assessment + 2 Assignee Scheduled Date" at bounding box center [82, 295] width 165 height 454
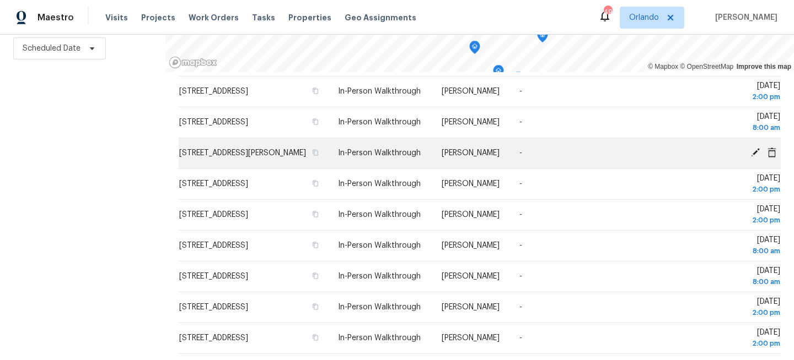
scroll to position [100, 0]
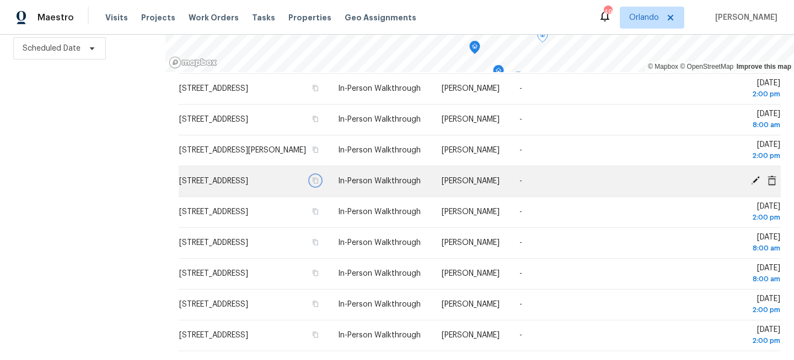
click at [319, 181] on icon "button" at bounding box center [315, 180] width 7 height 7
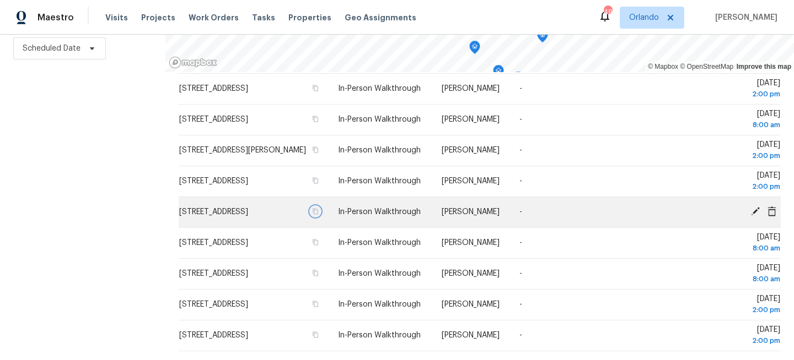
click at [319, 213] on icon "button" at bounding box center [315, 211] width 7 height 7
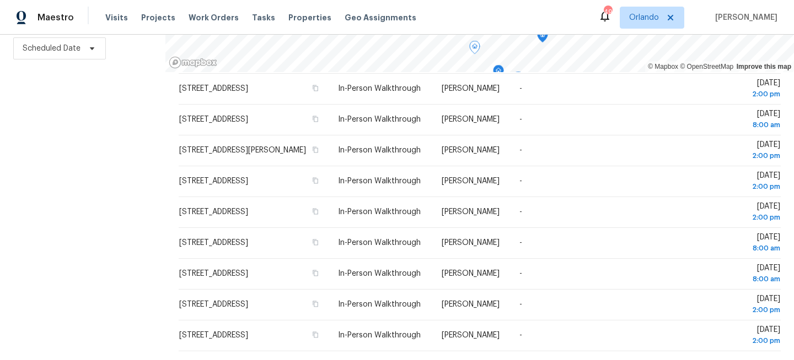
click at [84, 121] on div "Filters Reset ​ Virtual Exterior Assessment + 2 Assignee Scheduled Date" at bounding box center [82, 134] width 165 height 454
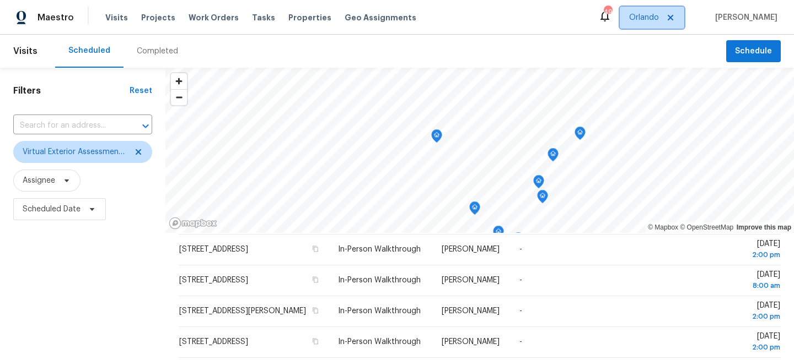
click at [650, 15] on span "Orlando" at bounding box center [644, 17] width 30 height 11
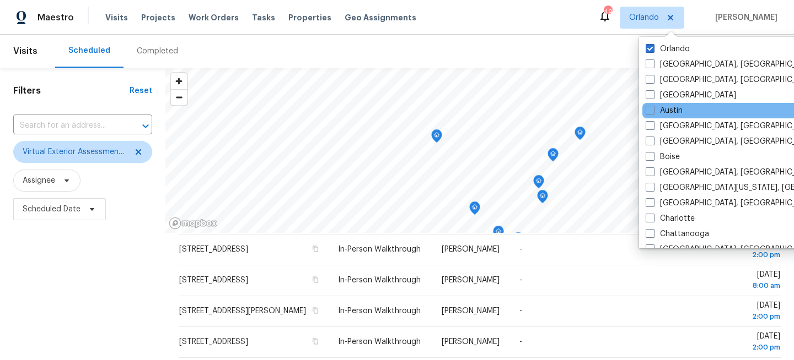
scroll to position [738, 0]
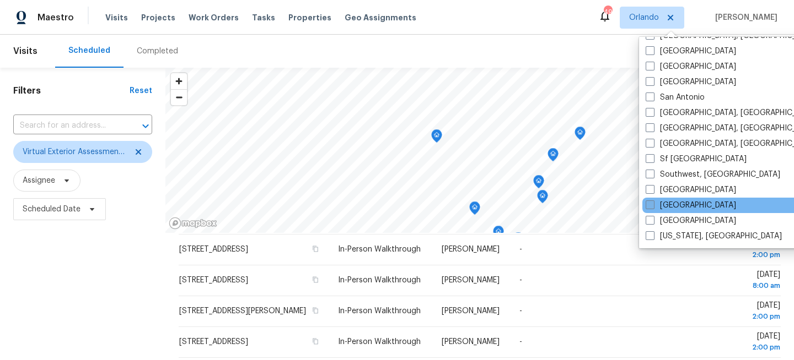
click at [660, 202] on label "[GEOGRAPHIC_DATA]" at bounding box center [690, 205] width 90 height 11
click at [652, 202] on input "[GEOGRAPHIC_DATA]" at bounding box center [648, 203] width 7 height 7
checkbox input "true"
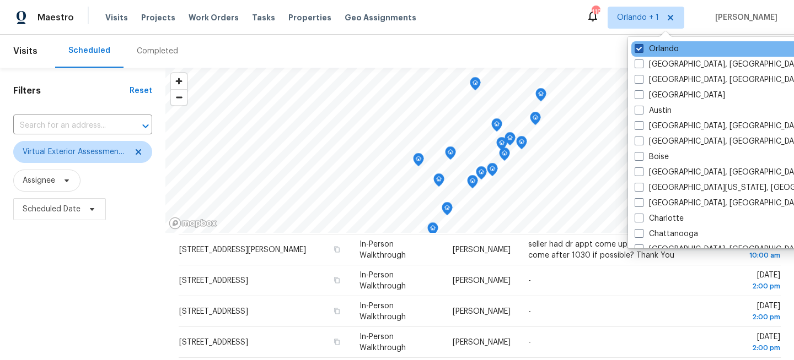
click at [662, 48] on label "Orlando" at bounding box center [656, 49] width 44 height 11
click at [641, 48] on input "Orlando" at bounding box center [637, 47] width 7 height 7
checkbox input "false"
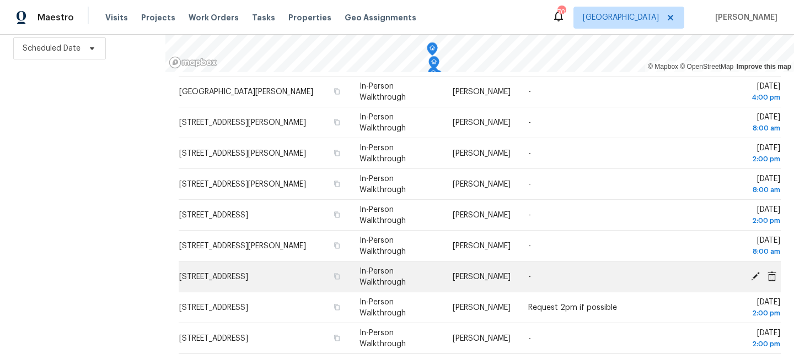
scroll to position [202, 0]
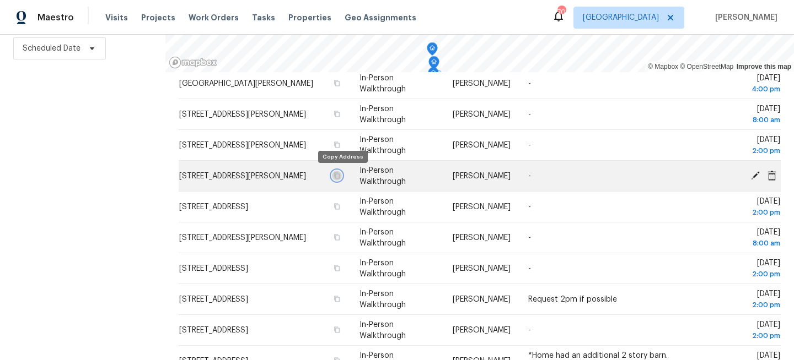
click at [339, 175] on icon "button" at bounding box center [337, 175] width 6 height 6
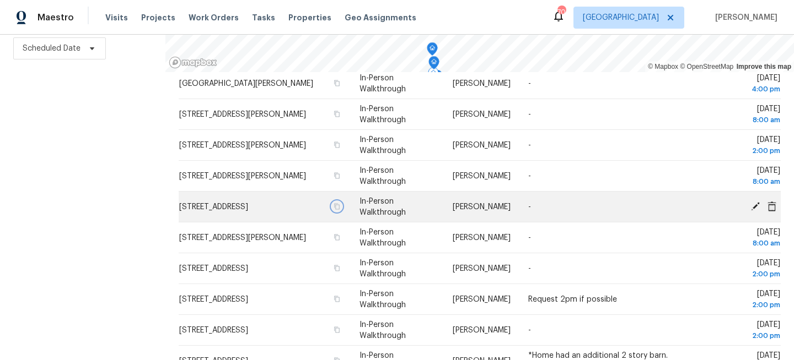
click at [340, 207] on icon "button" at bounding box center [336, 206] width 7 height 7
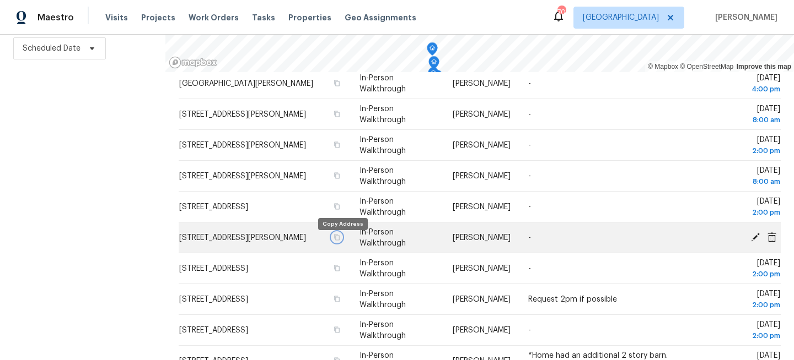
click at [340, 241] on icon "button" at bounding box center [336, 237] width 7 height 7
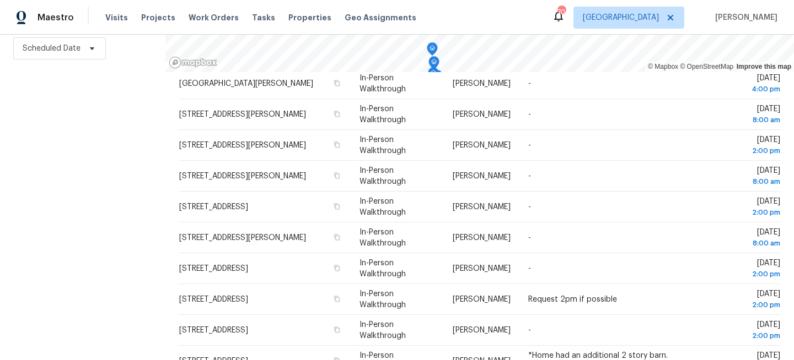
click at [111, 229] on div "Filters Reset ​ Virtual Exterior Assessment + 2 Assignee Scheduled Date" at bounding box center [82, 134] width 165 height 454
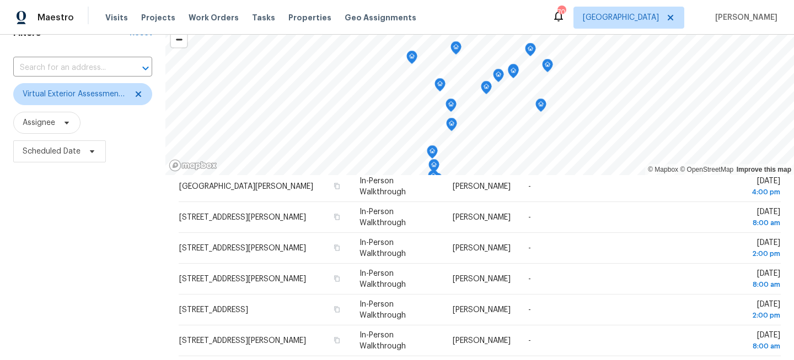
scroll to position [0, 0]
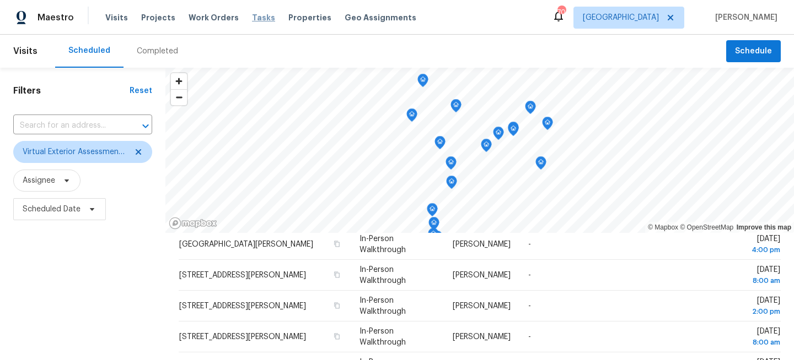
click at [252, 17] on span "Tasks" at bounding box center [263, 18] width 23 height 8
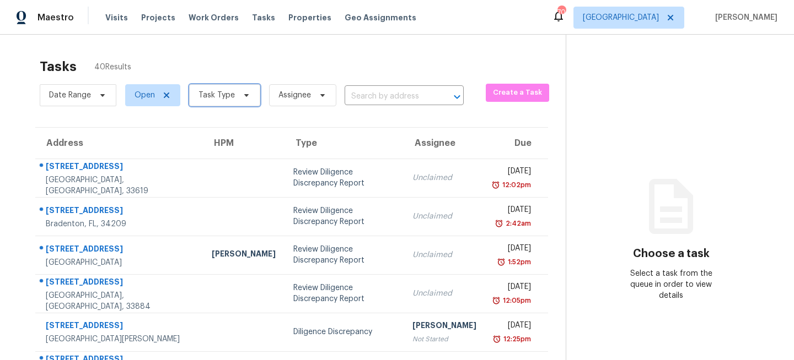
click at [223, 99] on span "Task Type" at bounding box center [216, 95] width 36 height 11
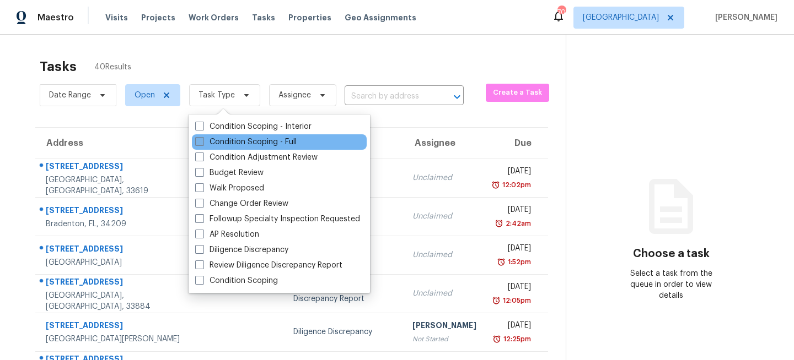
click at [229, 142] on label "Condition Scoping - Full" at bounding box center [245, 142] width 101 height 11
click at [202, 142] on input "Condition Scoping - Full" at bounding box center [198, 140] width 7 height 7
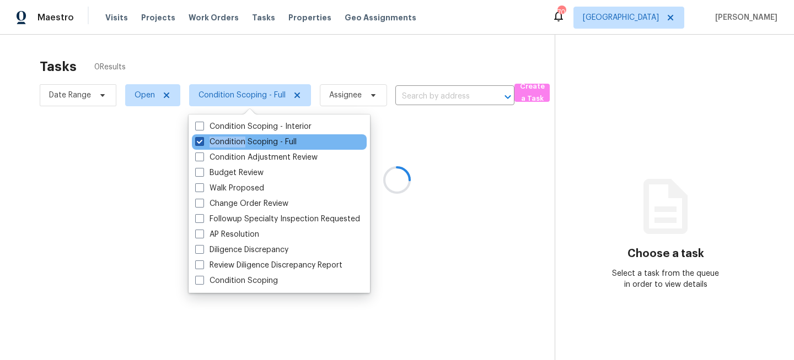
click at [229, 142] on label "Condition Scoping - Full" at bounding box center [245, 142] width 101 height 11
click at [202, 142] on input "Condition Scoping - Full" at bounding box center [198, 140] width 7 height 7
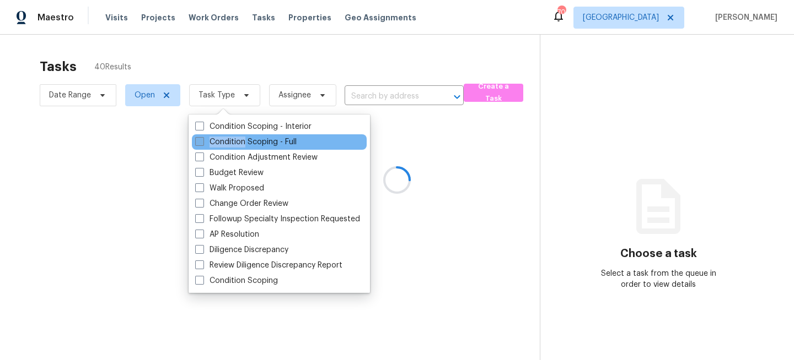
click at [229, 142] on label "Condition Scoping - Full" at bounding box center [245, 142] width 101 height 11
click at [202, 142] on input "Condition Scoping - Full" at bounding box center [198, 140] width 7 height 7
checkbox input "true"
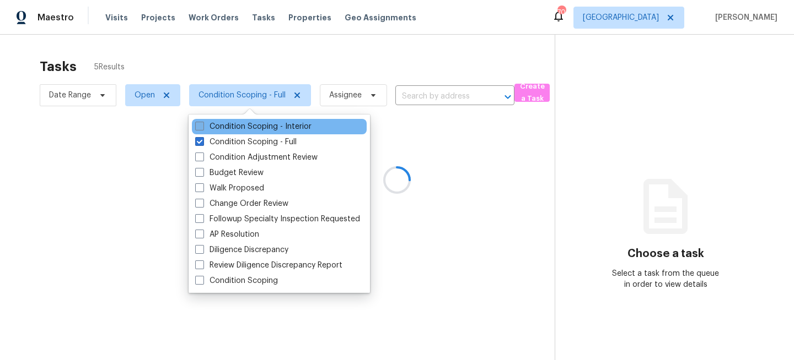
click at [241, 123] on label "Condition Scoping - Interior" at bounding box center [253, 126] width 116 height 11
click at [202, 123] on input "Condition Scoping - Interior" at bounding box center [198, 124] width 7 height 7
checkbox input "true"
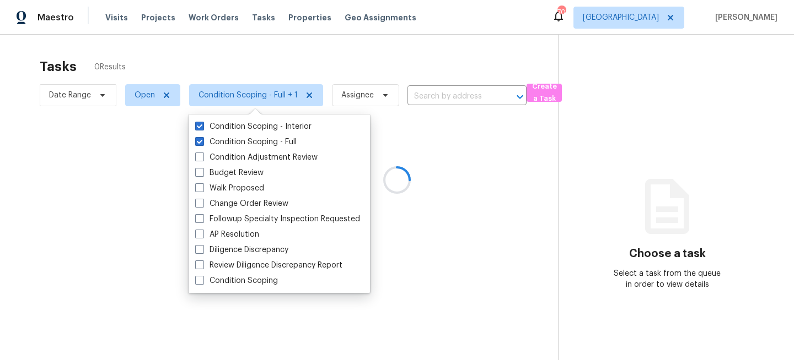
click at [310, 51] on div at bounding box center [397, 180] width 794 height 360
